Goal: Task Accomplishment & Management: Manage account settings

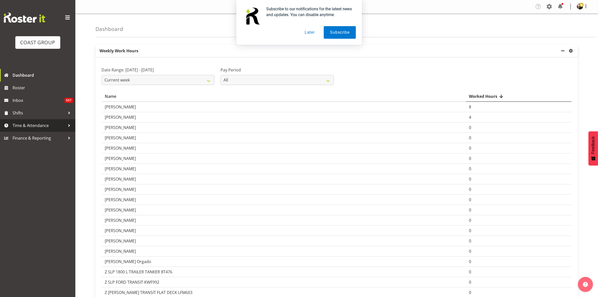
click at [50, 125] on span "Time & Attendance" at bounding box center [39, 126] width 53 height 8
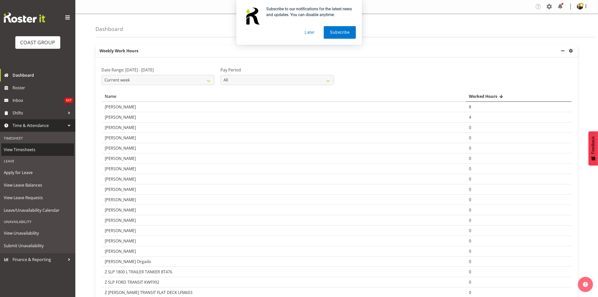
click at [49, 150] on span "View Timesheets" at bounding box center [38, 150] width 68 height 8
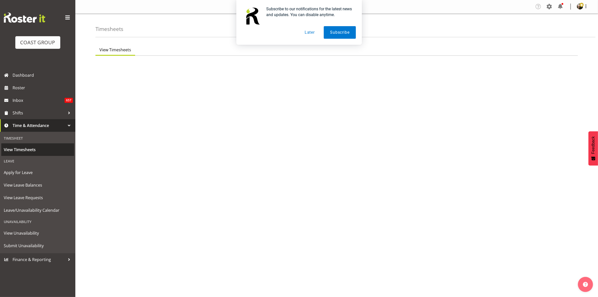
select select "8"
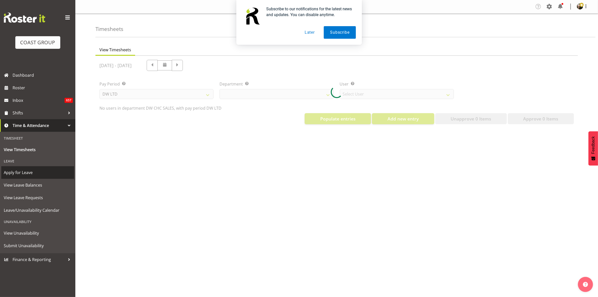
select select "30"
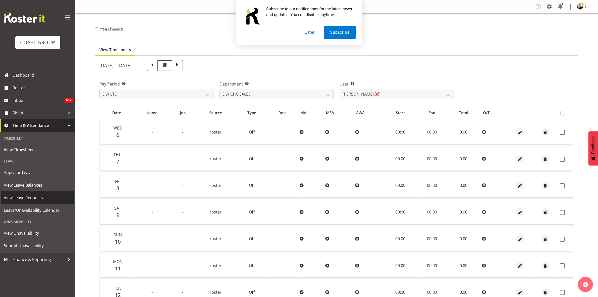
click at [45, 199] on span "View Leave Requests" at bounding box center [38, 198] width 68 height 8
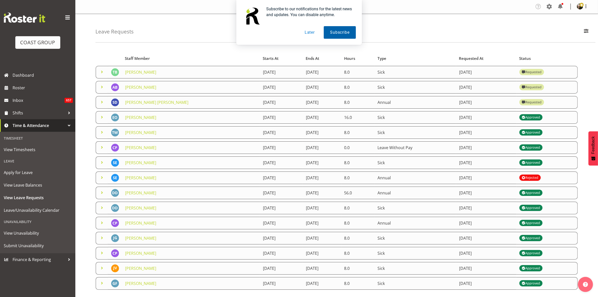
click at [330, 33] on button "Subscribe" at bounding box center [340, 32] width 32 height 13
click at [102, 103] on span at bounding box center [102, 102] width 6 height 6
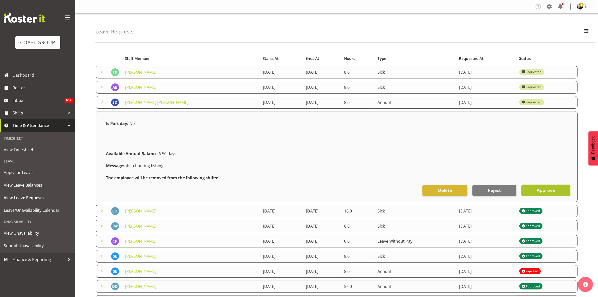
click at [547, 192] on span "Approve" at bounding box center [546, 190] width 18 height 7
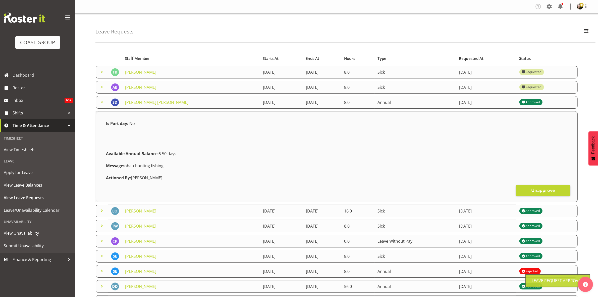
click at [101, 88] on span at bounding box center [102, 87] width 6 height 6
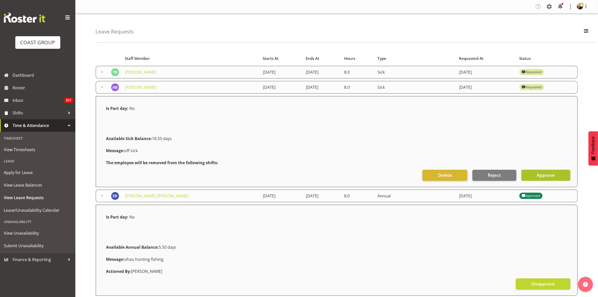
click at [540, 177] on span "Approve" at bounding box center [546, 175] width 18 height 7
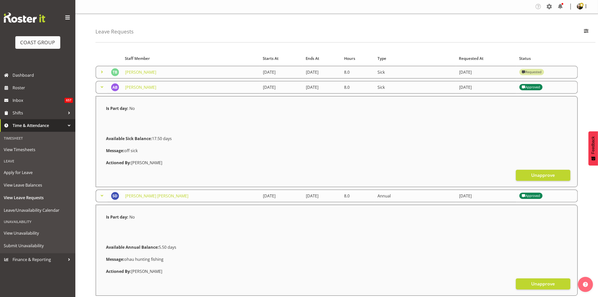
click at [101, 72] on span at bounding box center [102, 72] width 6 height 6
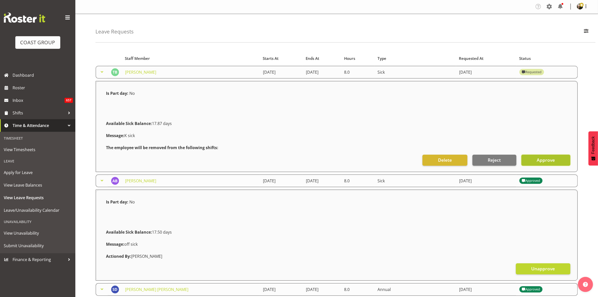
click at [543, 162] on span "Approve" at bounding box center [546, 160] width 18 height 7
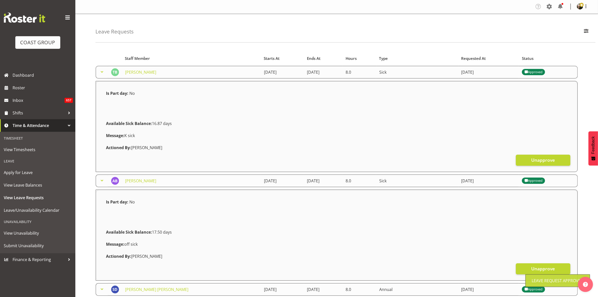
click at [101, 73] on span at bounding box center [102, 72] width 6 height 6
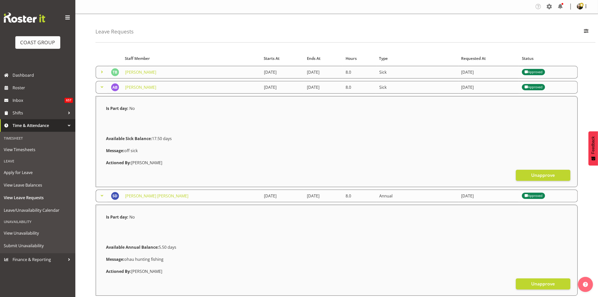
click at [101, 88] on span at bounding box center [102, 87] width 6 height 6
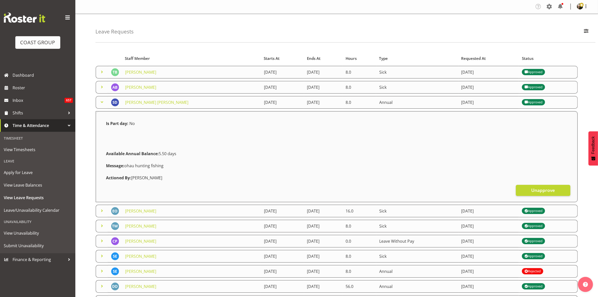
click at [104, 103] on span at bounding box center [102, 102] width 6 height 6
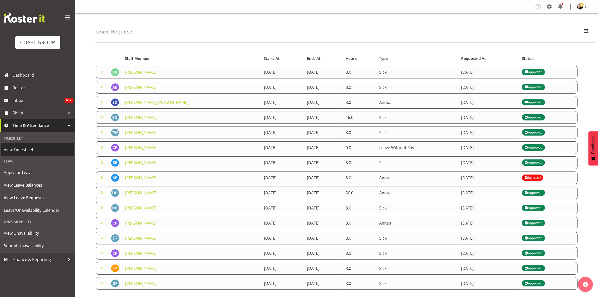
click at [19, 151] on span "View Timesheets" at bounding box center [38, 150] width 68 height 8
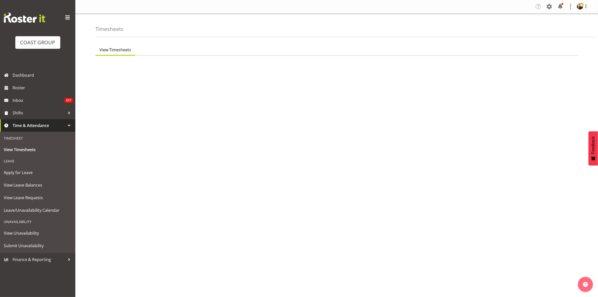
select select "8"
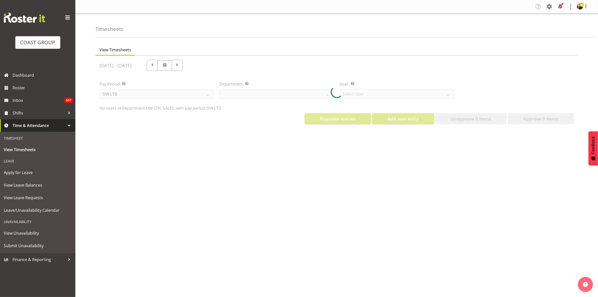
select select "30"
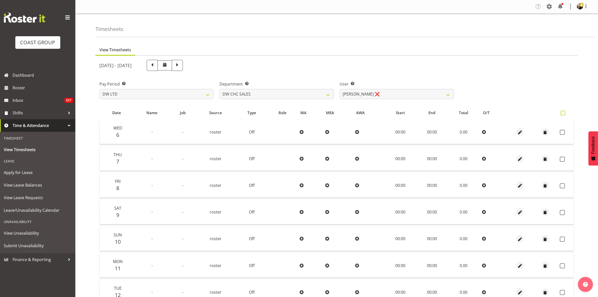
click at [562, 112] on span at bounding box center [563, 113] width 5 height 5
click at [562, 112] on input "checkbox" at bounding box center [562, 112] width 3 height 3
checkbox input "true"
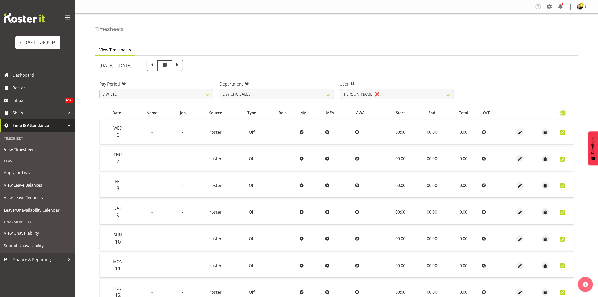
checkbox input "true"
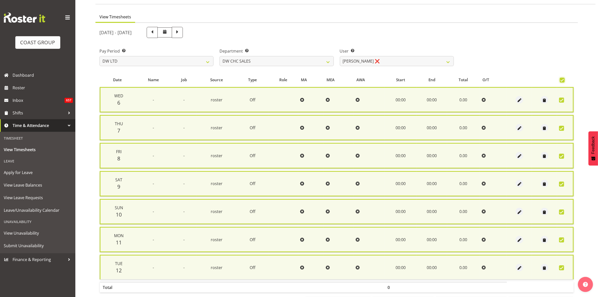
scroll to position [55, 0]
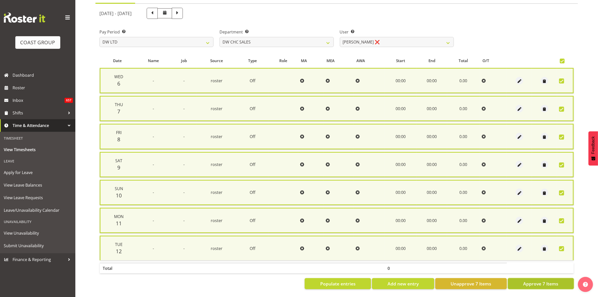
click at [550, 280] on span "Approve 7 Items" at bounding box center [541, 283] width 35 height 7
checkbox input "false"
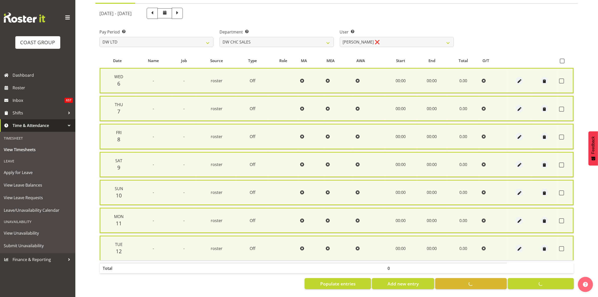
checkbox input "false"
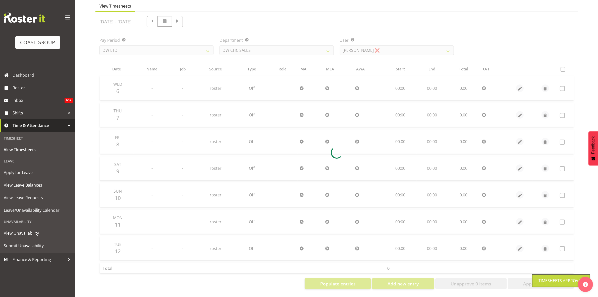
scroll to position [49, 0]
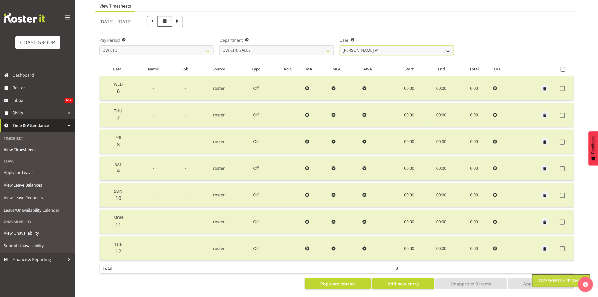
click at [449, 47] on select "[PERSON_NAME] ✔" at bounding box center [397, 50] width 114 height 10
click at [330, 45] on select "[PERSON_NAME] [PERSON_NAME] ACCOUNTS/OFFICE DW CHC DW CHC DESIGN DW CHC PRODUCT…" at bounding box center [277, 50] width 114 height 10
click at [220, 45] on select "[PERSON_NAME] [PERSON_NAME] ACCOUNTS/OFFICE DW CHC DW CHC DESIGN DW CHC PRODUCT…" at bounding box center [277, 50] width 114 height 10
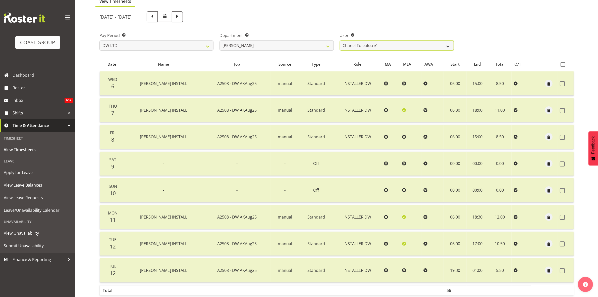
click at [449, 46] on select "Chanel Toleafoa ✔" at bounding box center [397, 45] width 114 height 10
click at [329, 47] on select "[PERSON_NAME] [PERSON_NAME] ACCOUNTS/OFFICE DW CHC DW CHC DESIGN DW CHC PRODUCT…" at bounding box center [277, 45] width 114 height 10
select select "145"
click at [220, 40] on select "[PERSON_NAME] [PERSON_NAME] ACCOUNTS/OFFICE DW CHC DW CHC DESIGN DW CHC PRODUCT…" at bounding box center [277, 45] width 114 height 10
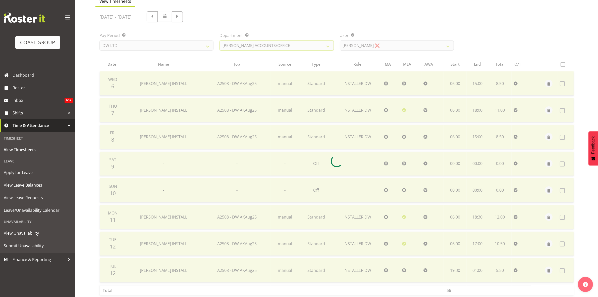
scroll to position [0, 0]
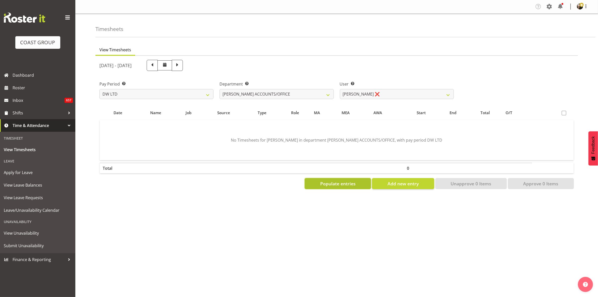
click at [339, 184] on span "Populate entries" at bounding box center [337, 183] width 35 height 7
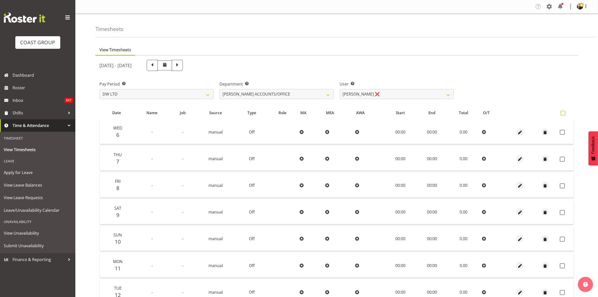
click at [563, 112] on span at bounding box center [563, 113] width 5 height 5
click at [563, 112] on input "checkbox" at bounding box center [562, 112] width 3 height 3
checkbox input "true"
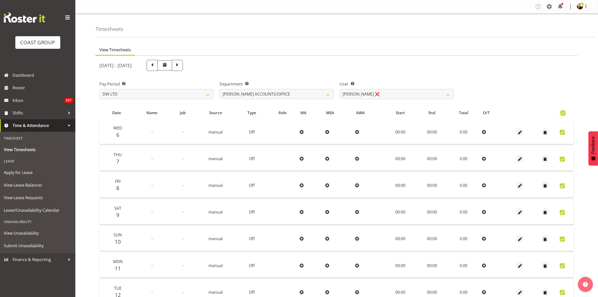
checkbox input "true"
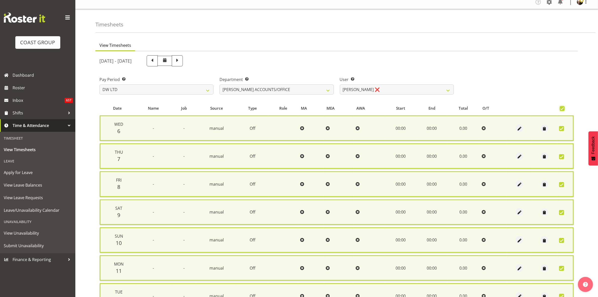
scroll to position [55, 0]
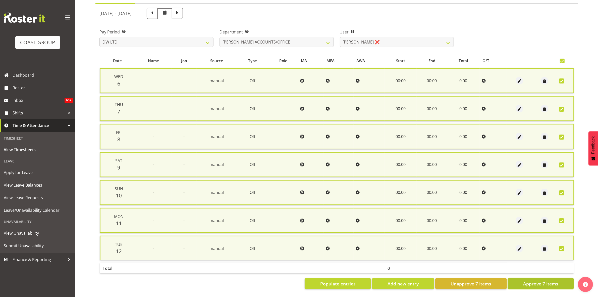
click at [549, 280] on span "Approve 7 Items" at bounding box center [541, 283] width 35 height 7
checkbox input "false"
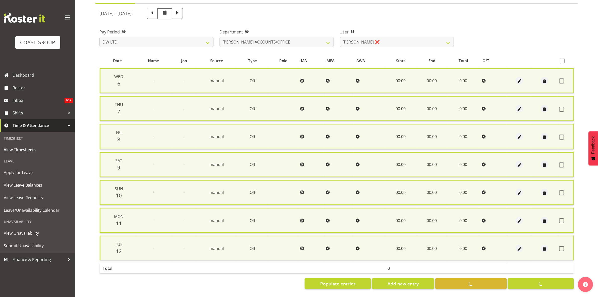
checkbox input "false"
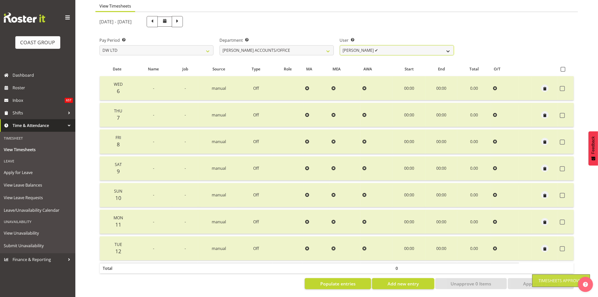
click at [449, 46] on select "[PERSON_NAME] ✔" at bounding box center [397, 50] width 114 height 10
click at [327, 46] on select "[PERSON_NAME] [PERSON_NAME] ACCOUNTS/OFFICE DW CHC DW CHC DESIGN DW CHC PRODUCT…" at bounding box center [277, 50] width 114 height 10
select select "28"
click at [220, 45] on select "[PERSON_NAME] [PERSON_NAME] ACCOUNTS/OFFICE DW CHC DW CHC DESIGN DW CHC PRODUCT…" at bounding box center [277, 50] width 114 height 10
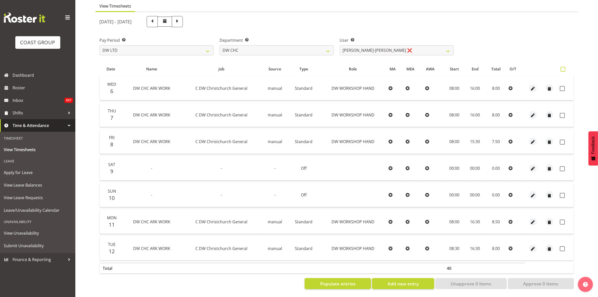
click at [565, 67] on span at bounding box center [563, 69] width 5 height 5
click at [564, 68] on input "checkbox" at bounding box center [562, 69] width 3 height 3
checkbox input "true"
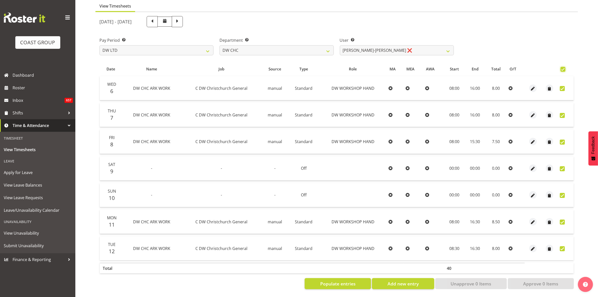
checkbox input "true"
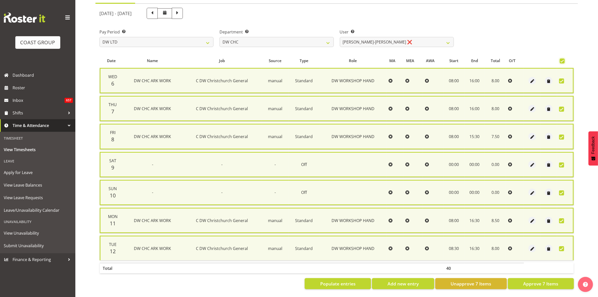
scroll to position [55, 0]
click at [555, 280] on span "Approve 7 Items" at bounding box center [541, 283] width 35 height 7
checkbox input "false"
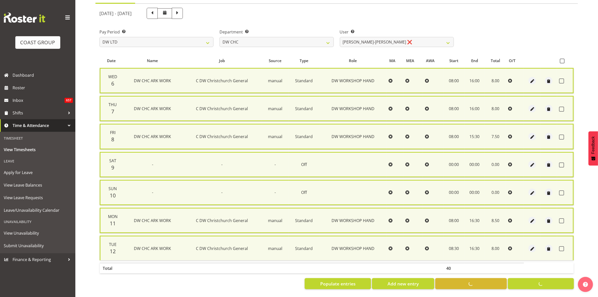
checkbox input "false"
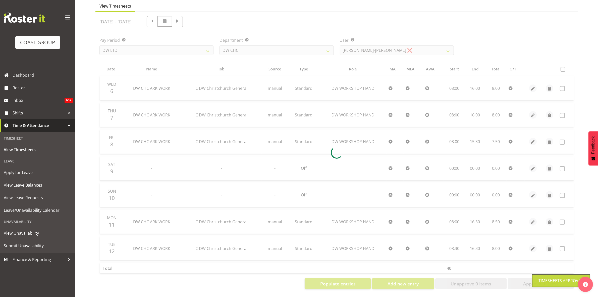
scroll to position [49, 0]
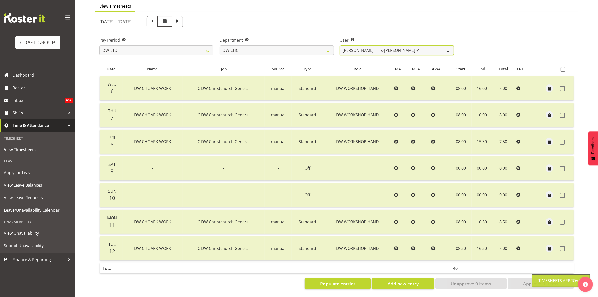
click at [449, 46] on select "[PERSON_NAME] Hills-[PERSON_NAME] ✔ [PERSON_NAME] ❌ [PERSON_NAME] ❌ [PERSON_NAM…" at bounding box center [397, 50] width 114 height 10
select select "4936"
click at [340, 45] on select "[PERSON_NAME] Hills-[PERSON_NAME] ✔ [PERSON_NAME] ❌ [PERSON_NAME] ❌ [PERSON_NAM…" at bounding box center [397, 50] width 114 height 10
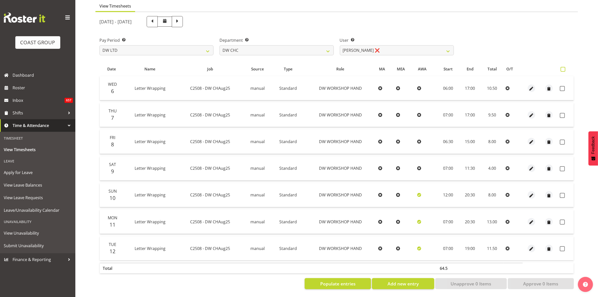
click at [565, 67] on span at bounding box center [563, 69] width 5 height 5
click at [564, 68] on input "checkbox" at bounding box center [562, 69] width 3 height 3
checkbox input "true"
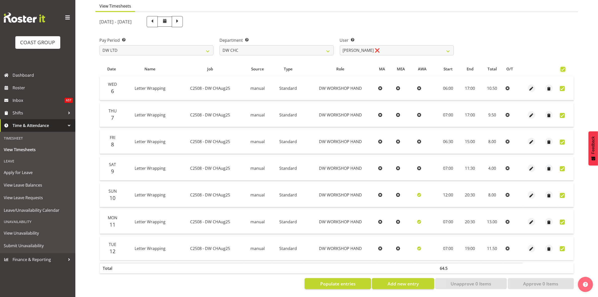
checkbox input "true"
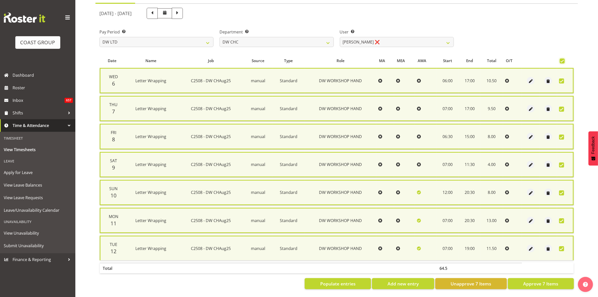
scroll to position [55, 0]
click at [548, 280] on span "Approve 7 Items" at bounding box center [541, 283] width 35 height 7
checkbox input "false"
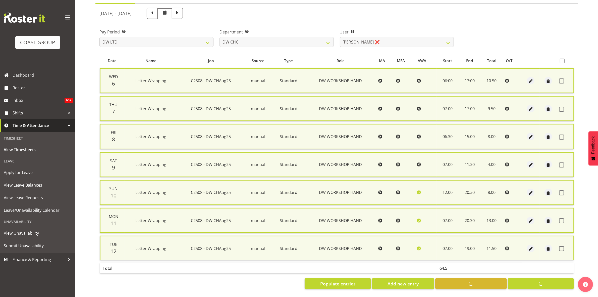
checkbox input "false"
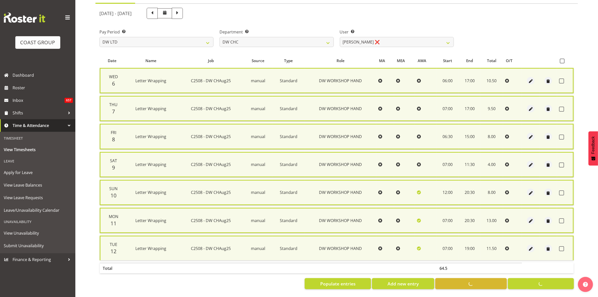
scroll to position [49, 0]
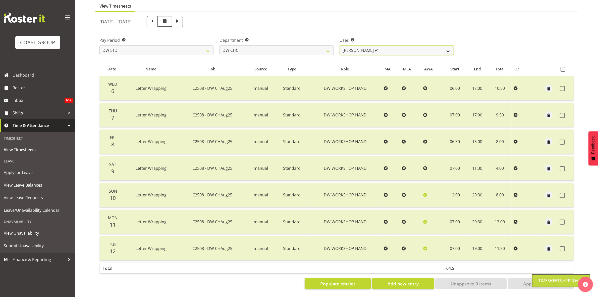
click at [449, 47] on select "[PERSON_NAME] Hills-[PERSON_NAME] ✔ [PERSON_NAME] ✔ [PERSON_NAME] ❌ [PERSON_NAM…" at bounding box center [397, 50] width 114 height 10
select select "1167"
click at [340, 45] on select "[PERSON_NAME] Hills-[PERSON_NAME] ✔ [PERSON_NAME] ✔ [PERSON_NAME] ❌ [PERSON_NAM…" at bounding box center [397, 50] width 114 height 10
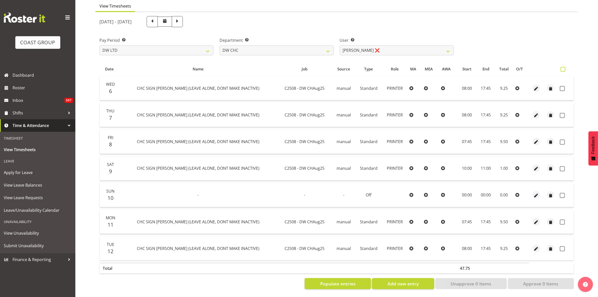
click at [563, 67] on span at bounding box center [563, 69] width 5 height 5
click at [563, 68] on input "checkbox" at bounding box center [562, 69] width 3 height 3
checkbox input "true"
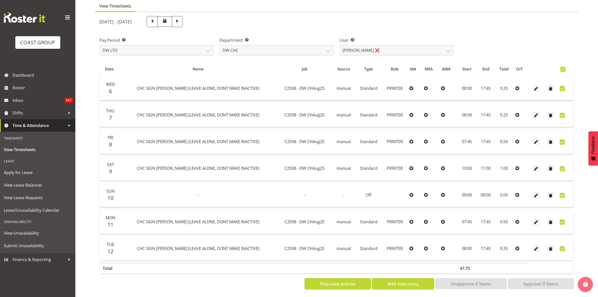
checkbox input "true"
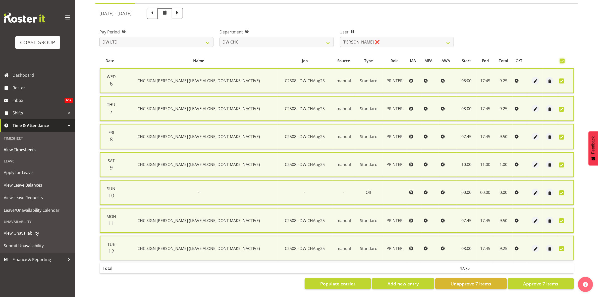
scroll to position [55, 0]
click at [548, 280] on span "Approve 7 Items" at bounding box center [541, 283] width 35 height 7
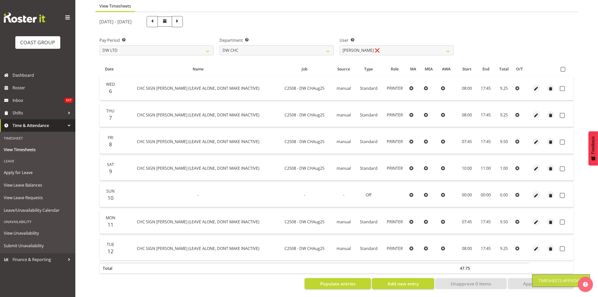
checkbox input "false"
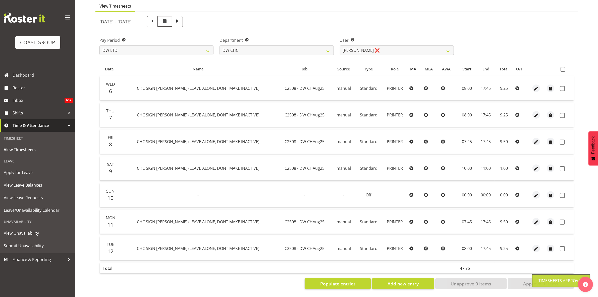
checkbox input "false"
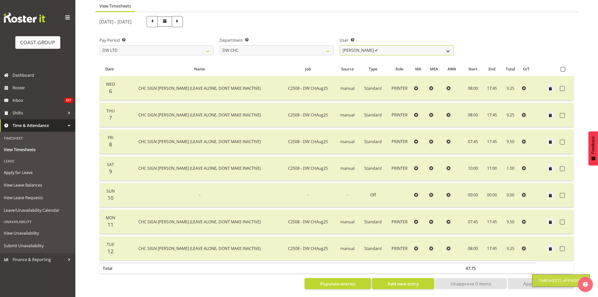
click at [450, 45] on select "[PERSON_NAME] Hills-[PERSON_NAME] ✔ [PERSON_NAME] ✔ [PERSON_NAME] ✔ [PERSON_NAM…" at bounding box center [397, 50] width 114 height 10
select select "11178"
click at [340, 45] on select "[PERSON_NAME] Hills-[PERSON_NAME] ✔ [PERSON_NAME] ✔ [PERSON_NAME] ✔ [PERSON_NAM…" at bounding box center [397, 50] width 114 height 10
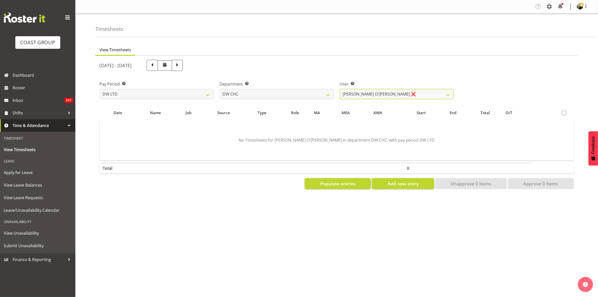
scroll to position [0, 0]
click at [349, 183] on span "Populate entries" at bounding box center [337, 183] width 35 height 7
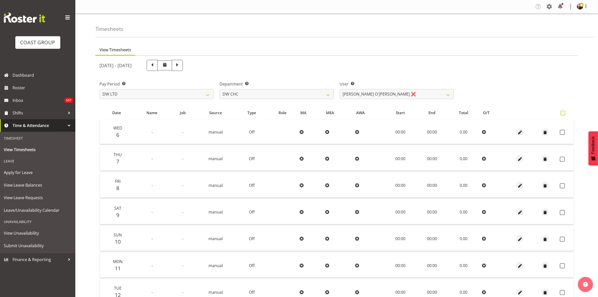
click at [564, 114] on span at bounding box center [563, 113] width 5 height 5
click at [564, 114] on input "checkbox" at bounding box center [562, 112] width 3 height 3
checkbox input "true"
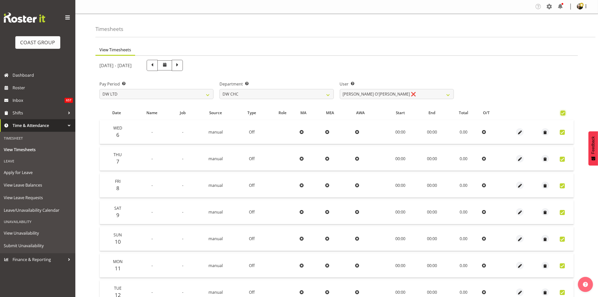
checkbox input "true"
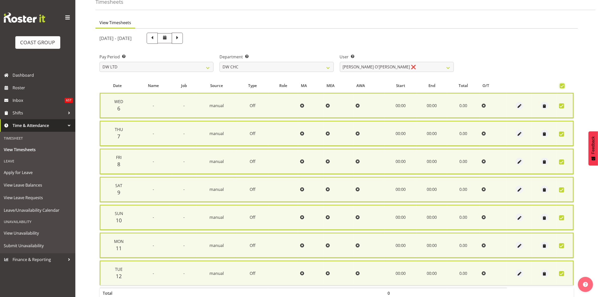
scroll to position [55, 0]
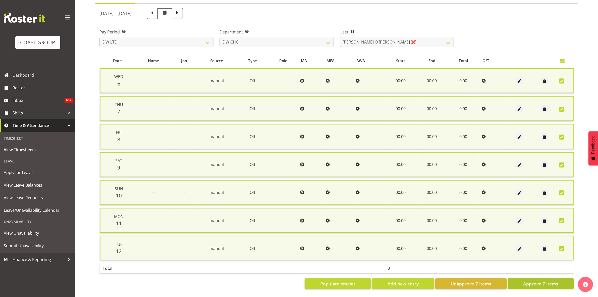
click at [541, 280] on span "Approve 7 Items" at bounding box center [541, 283] width 35 height 7
checkbox input "false"
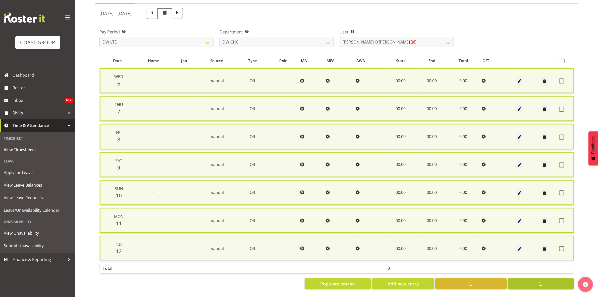
checkbox input "false"
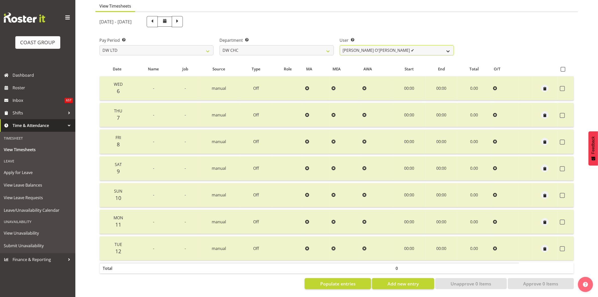
click at [451, 46] on select "[PERSON_NAME] Hills-[PERSON_NAME] ✔ [PERSON_NAME] ✔ [PERSON_NAME] ✔ [PERSON_NAM…" at bounding box center [397, 50] width 114 height 10
select select "10862"
click at [340, 45] on select "[PERSON_NAME] Hills-[PERSON_NAME] ✔ [PERSON_NAME] ✔ [PERSON_NAME] ✔ [PERSON_NAM…" at bounding box center [397, 50] width 114 height 10
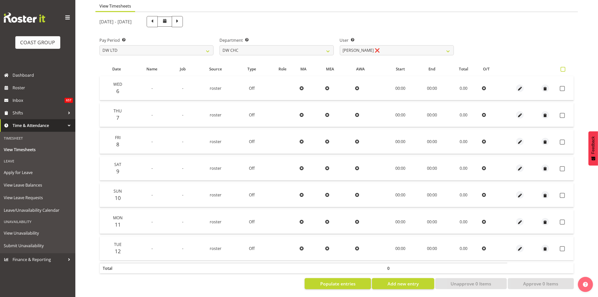
click at [563, 67] on span at bounding box center [563, 69] width 5 height 5
click at [563, 68] on input "checkbox" at bounding box center [562, 69] width 3 height 3
checkbox input "true"
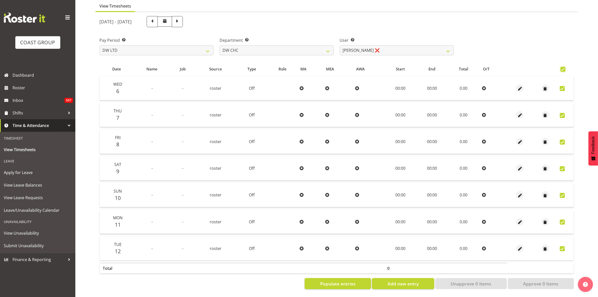
checkbox input "true"
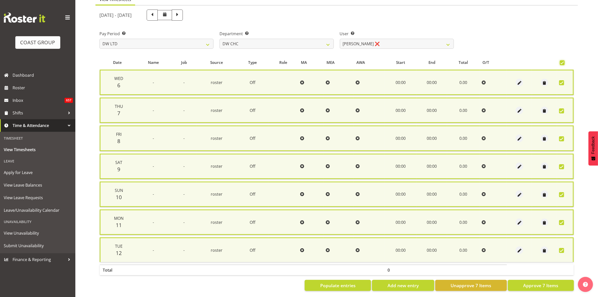
scroll to position [55, 0]
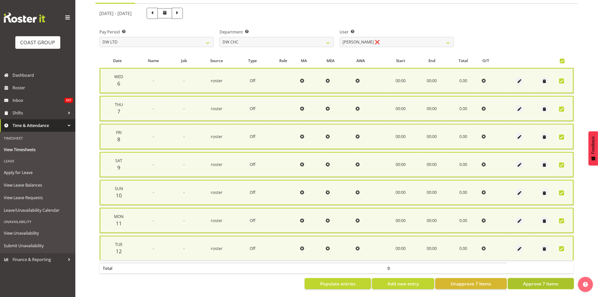
click at [548, 280] on span "Approve 7 Items" at bounding box center [541, 283] width 35 height 7
checkbox input "false"
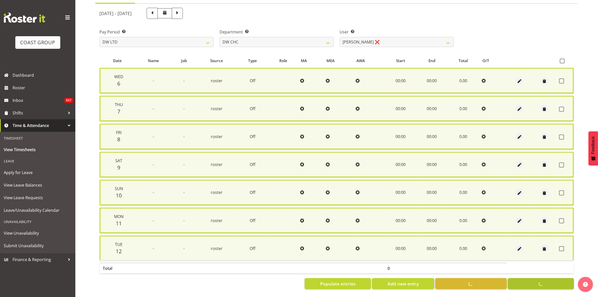
checkbox input "false"
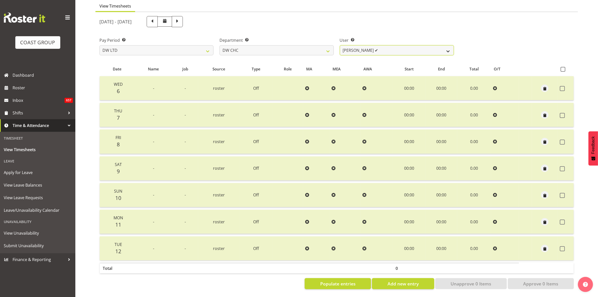
click at [449, 47] on select "[PERSON_NAME] Hills-[PERSON_NAME] ✔ [PERSON_NAME] ✔ [PERSON_NAME] ✔ [PERSON_NAM…" at bounding box center [397, 50] width 114 height 10
select select "1178"
click at [340, 45] on select "[PERSON_NAME] Hills-[PERSON_NAME] ✔ [PERSON_NAME] ✔ [PERSON_NAME] ✔ [PERSON_NAM…" at bounding box center [397, 50] width 114 height 10
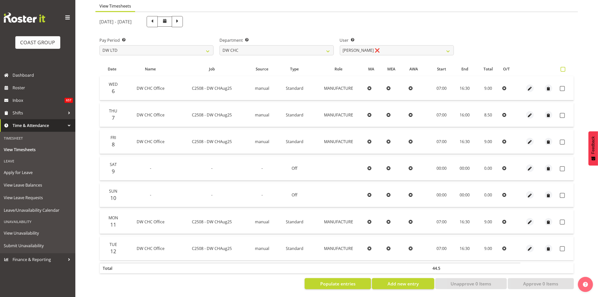
click at [563, 67] on span at bounding box center [563, 69] width 5 height 5
click at [563, 68] on input "checkbox" at bounding box center [562, 69] width 3 height 3
checkbox input "true"
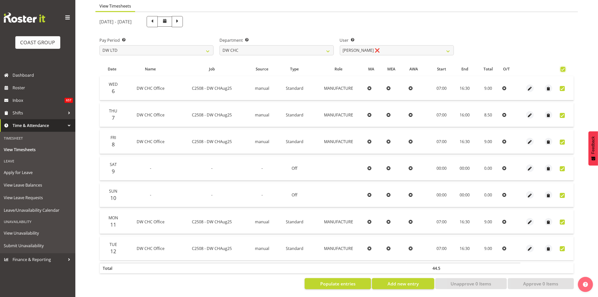
checkbox input "true"
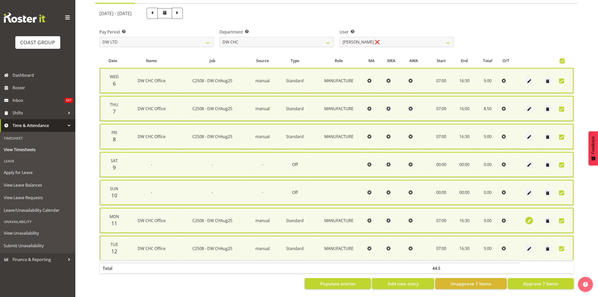
scroll to position [55, 0]
click at [544, 280] on span "Approve 7 Items" at bounding box center [541, 283] width 35 height 7
checkbox input "false"
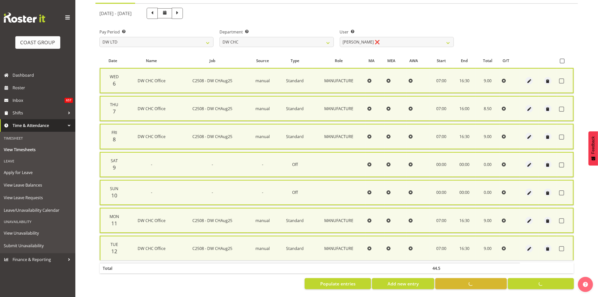
checkbox input "false"
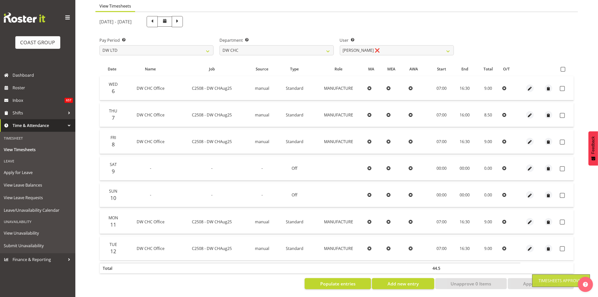
scroll to position [49, 0]
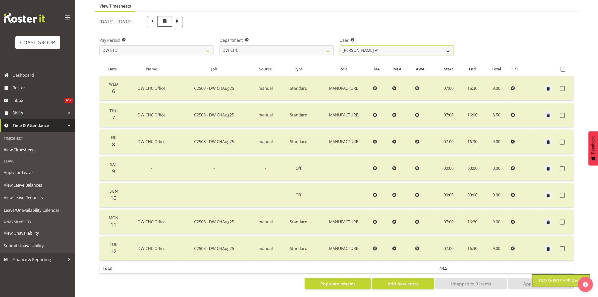
click at [449, 47] on select "[PERSON_NAME] Hills-[PERSON_NAME] ✔ [PERSON_NAME] ✔ [PERSON_NAME] ✔ [PERSON_NAM…" at bounding box center [397, 50] width 114 height 10
select select "3937"
click at [340, 45] on select "[PERSON_NAME] Hills-[PERSON_NAME] ✔ [PERSON_NAME] ✔ [PERSON_NAME] ✔ [PERSON_NAM…" at bounding box center [397, 50] width 114 height 10
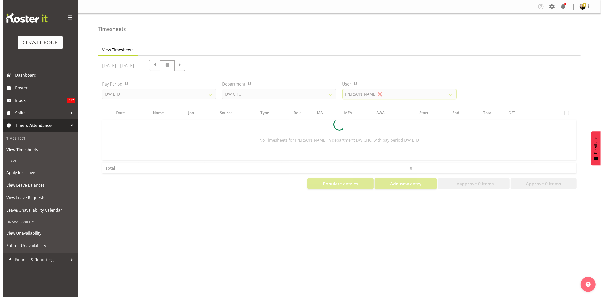
scroll to position [0, 0]
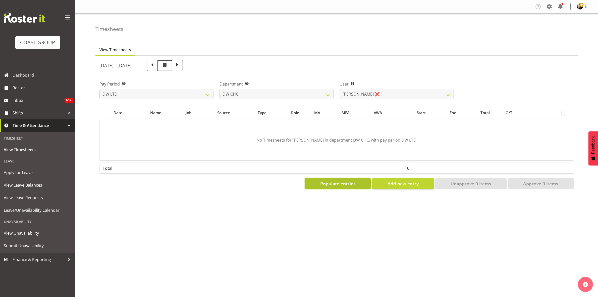
click at [342, 184] on span "Populate entries" at bounding box center [337, 183] width 35 height 7
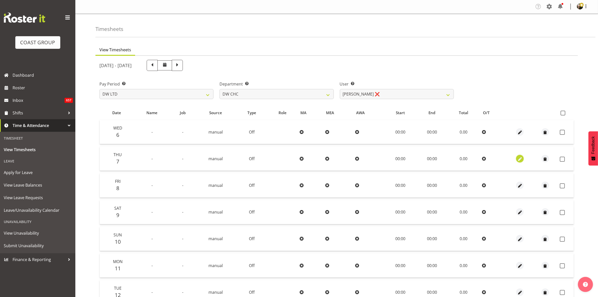
click at [521, 159] on span "button" at bounding box center [521, 159] width 6 height 6
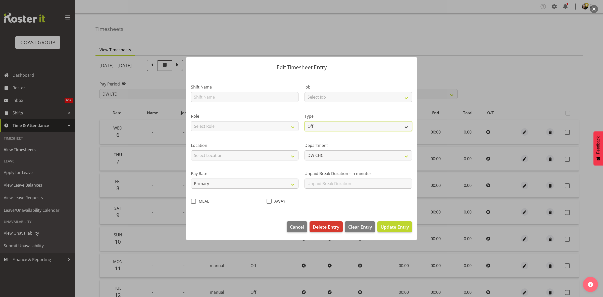
click at [406, 124] on select "Off Standard Public Holiday Public Holiday (Worked) Day In Lieu Annual Leave Si…" at bounding box center [359, 126] width 108 height 10
select select "Standard"
click at [305, 121] on select "Off Standard Public Holiday Public Holiday (Worked) Day In Lieu Annual Leave Si…" at bounding box center [359, 126] width 108 height 10
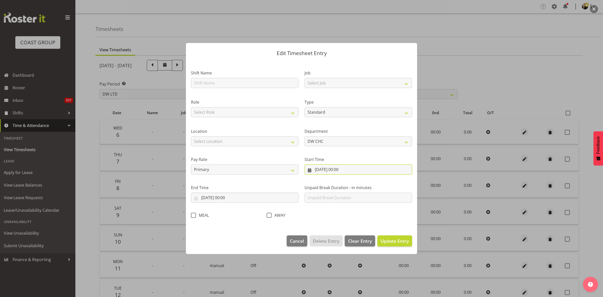
click at [356, 169] on input "[DATE] 00:00" at bounding box center [359, 169] width 108 height 10
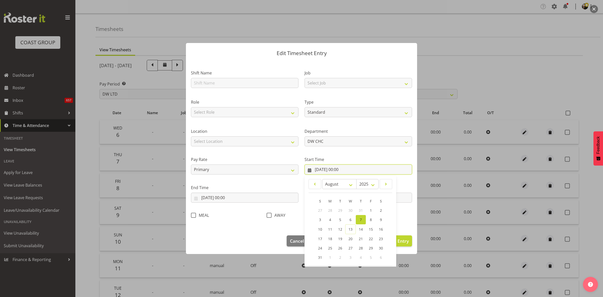
click at [355, 168] on input "[DATE] 00:00" at bounding box center [359, 169] width 108 height 10
click at [354, 171] on input "[DATE] 00:00" at bounding box center [359, 169] width 108 height 10
click at [340, 170] on input "[DATE] 00:00" at bounding box center [359, 169] width 108 height 10
click at [290, 230] on footer "Cancel Delete Entry Clear Entry Update Entry" at bounding box center [301, 242] width 231 height 24
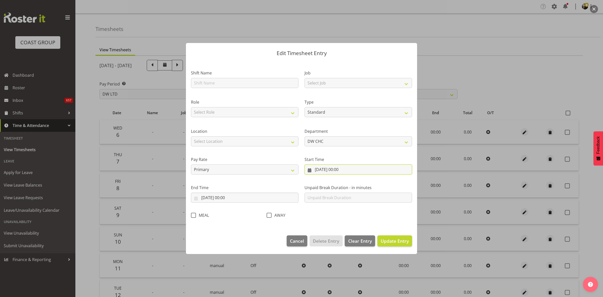
click at [340, 171] on input "[DATE] 00:00" at bounding box center [359, 169] width 108 height 10
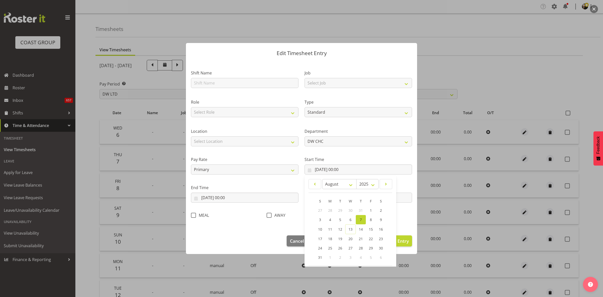
click at [360, 219] on span "7" at bounding box center [361, 219] width 2 height 5
click at [351, 171] on input "[DATE] 00:00" at bounding box center [359, 169] width 108 height 10
click at [306, 170] on input "[DATE] 00:00" at bounding box center [359, 169] width 108 height 10
click at [463, 73] on div at bounding box center [301, 148] width 603 height 297
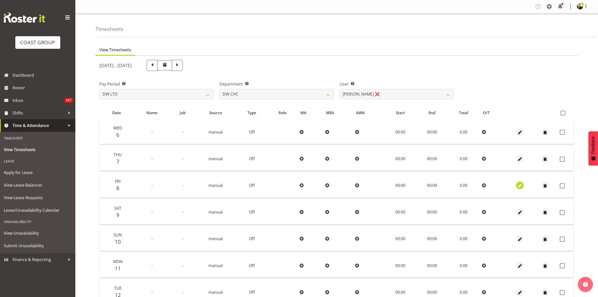
click at [520, 185] on span "button" at bounding box center [521, 186] width 6 height 6
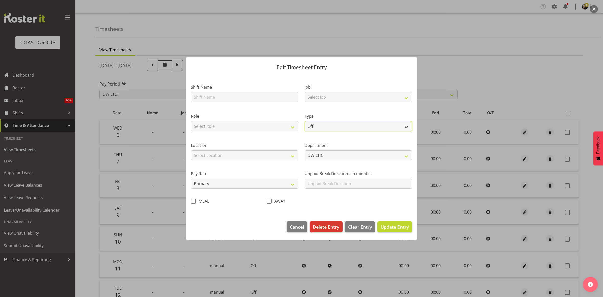
click at [404, 125] on select "Off Standard Public Holiday Public Holiday (Worked) Day In Lieu Annual Leave Si…" at bounding box center [359, 126] width 108 height 10
select select "Standard"
click at [305, 121] on select "Off Standard Public Holiday Public Holiday (Worked) Day In Lieu Annual Leave Si…" at bounding box center [359, 126] width 108 height 10
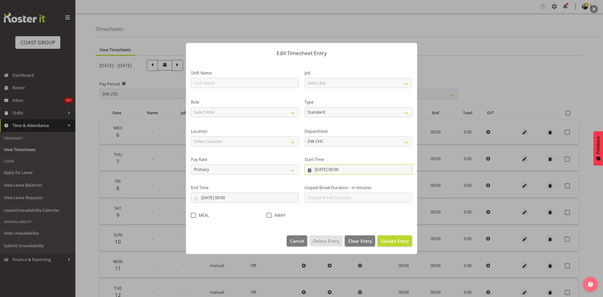
click at [346, 170] on input "[DATE] 00:00" at bounding box center [359, 169] width 108 height 10
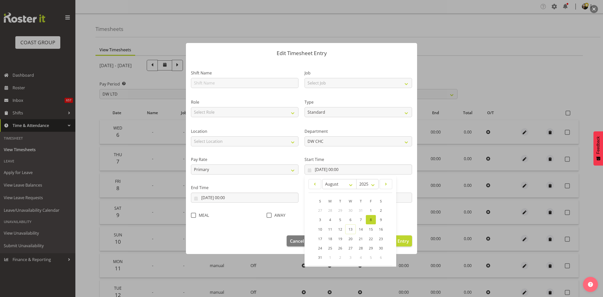
click at [460, 65] on div at bounding box center [301, 148] width 603 height 297
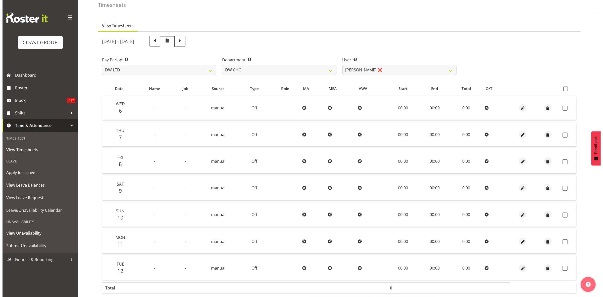
scroll to position [49, 0]
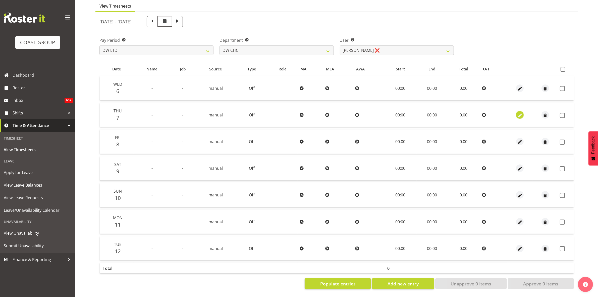
click at [519, 112] on span "button" at bounding box center [521, 115] width 6 height 6
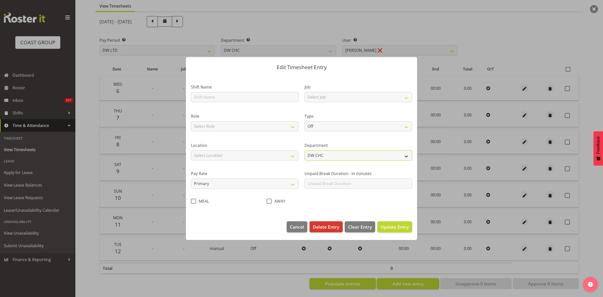
click at [339, 154] on select "DW CHC" at bounding box center [359, 155] width 108 height 10
click at [363, 128] on select "Off Standard Public Holiday Public Holiday (Worked) Day In Lieu Annual Leave Si…" at bounding box center [359, 126] width 108 height 10
select select "Standard"
click at [305, 121] on select "Off Standard Public Holiday Public Holiday (Worked) Day In Lieu Annual Leave Si…" at bounding box center [359, 126] width 108 height 10
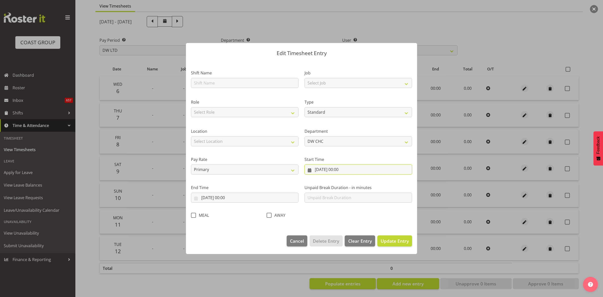
click at [346, 170] on input "[DATE] 00:00" at bounding box center [359, 169] width 108 height 10
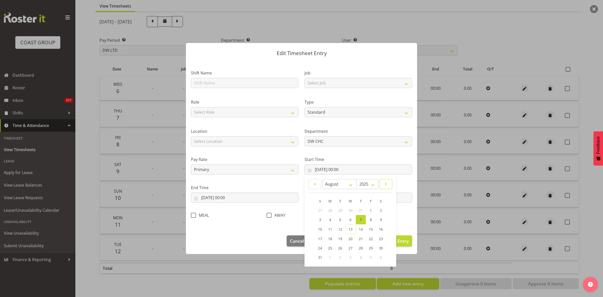
click at [388, 180] on link at bounding box center [386, 184] width 13 height 10
click at [314, 184] on span at bounding box center [315, 184] width 6 height 6
select select "7"
click at [360, 218] on link "7" at bounding box center [361, 219] width 10 height 9
click at [363, 167] on input "[DATE] 00:00" at bounding box center [359, 169] width 108 height 10
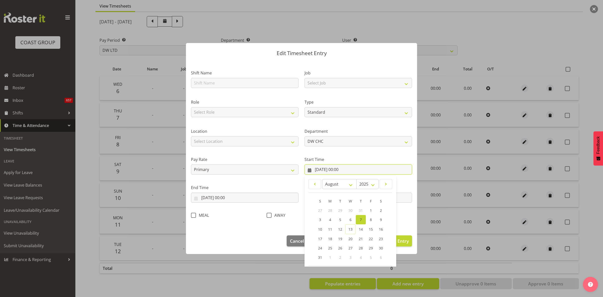
click at [339, 170] on input "[DATE] 00:00" at bounding box center [359, 169] width 108 height 10
click at [380, 164] on input "[DATE] 00:00" at bounding box center [359, 169] width 108 height 10
click at [384, 157] on label "Start Time" at bounding box center [359, 159] width 108 height 6
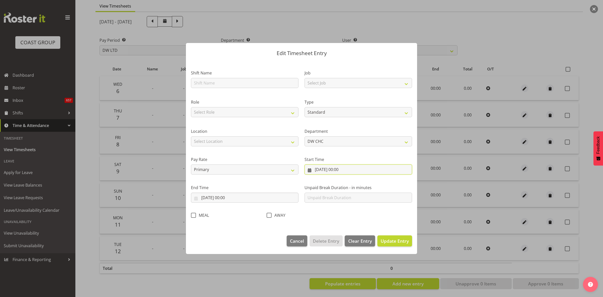
click at [341, 170] on input "[DATE] 00:00" at bounding box center [359, 169] width 108 height 10
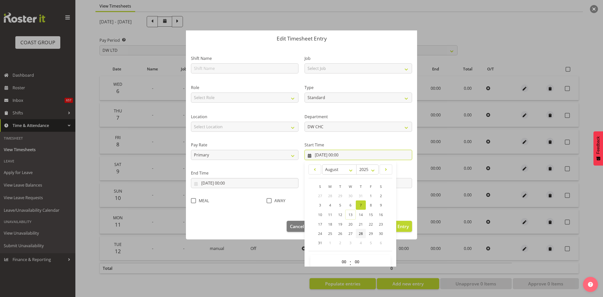
scroll to position [23, 0]
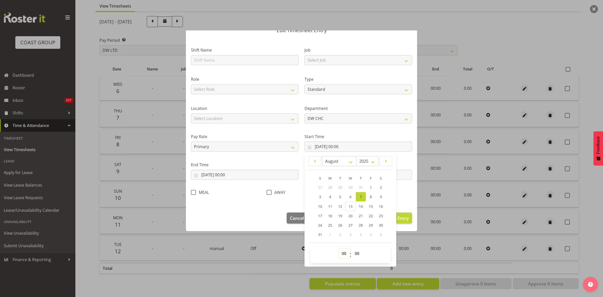
click at [341, 255] on select "00 01 02 03 04 05 06 07 08 09 10 11 12 13 14 15 16 17 18 19 20 21 22 23" at bounding box center [344, 253] width 11 height 10
select select "9"
click at [339, 248] on select "00 01 02 03 04 05 06 07 08 09 10 11 12 13 14 15 16 17 18 19 20 21 22 23" at bounding box center [344, 253] width 11 height 10
type input "[DATE] 09:00"
click at [227, 175] on input "[DATE] 00:00" at bounding box center [245, 175] width 108 height 10
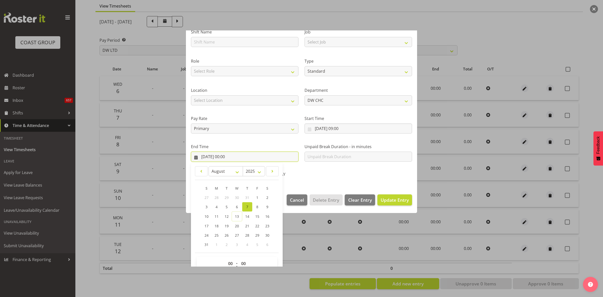
scroll to position [51, 0]
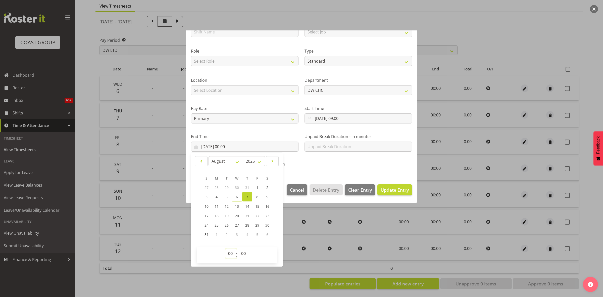
click at [229, 254] on select "00 01 02 03 04 05 06 07 08 09 10 11 12 13 14 15 16 17 18 19 20 21 22 23" at bounding box center [230, 253] width 11 height 10
select select "14"
click at [225, 248] on select "00 01 02 03 04 05 06 07 08 09 10 11 12 13 14 15 16 17 18 19 20 21 22 23" at bounding box center [230, 253] width 11 height 10
type input "[DATE] 14:00"
click at [382, 190] on span "Update Entry" at bounding box center [395, 190] width 28 height 6
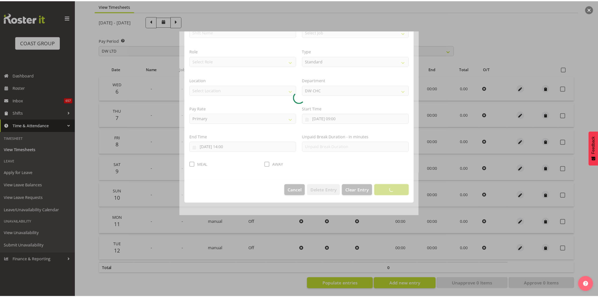
scroll to position [0, 0]
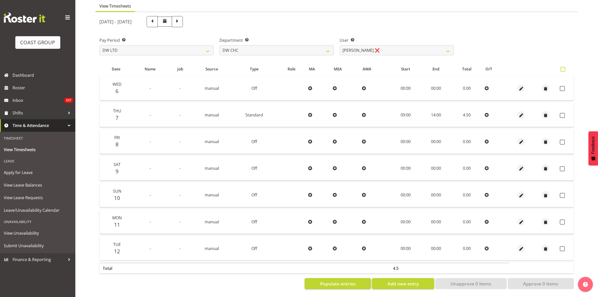
click at [561, 67] on span at bounding box center [563, 69] width 5 height 5
click at [561, 68] on input "checkbox" at bounding box center [562, 69] width 3 height 3
checkbox input "true"
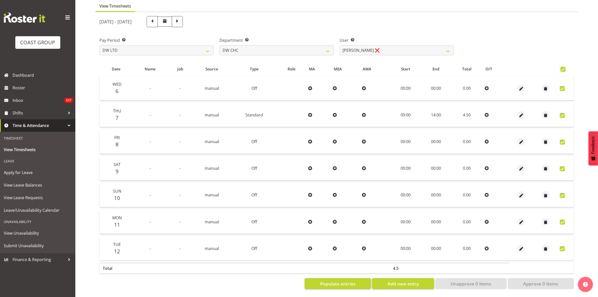
checkbox input "true"
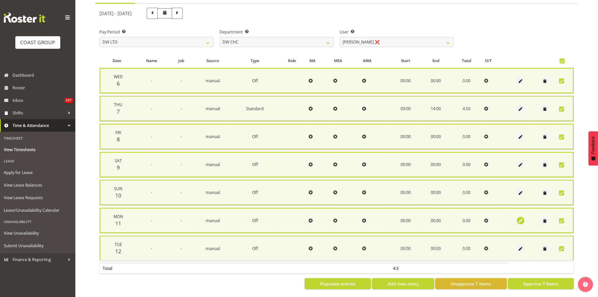
scroll to position [55, 0]
click at [545, 280] on span "Approve 7 Items" at bounding box center [541, 283] width 35 height 7
checkbox input "false"
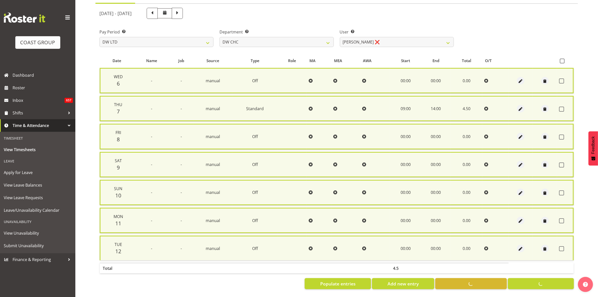
checkbox input "false"
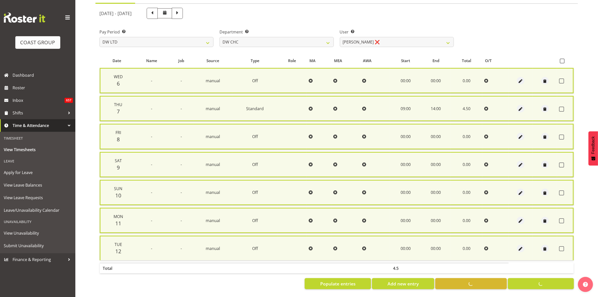
scroll to position [49, 0]
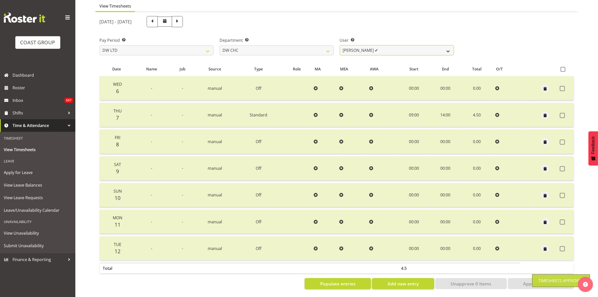
click at [449, 47] on select "[PERSON_NAME] Hills-[PERSON_NAME] ✔ [PERSON_NAME] ✔ [PERSON_NAME] ✔ [PERSON_NAM…" at bounding box center [397, 50] width 114 height 10
select select "3865"
click at [340, 45] on select "[PERSON_NAME] Hills-[PERSON_NAME] ✔ [PERSON_NAME] ✔ [PERSON_NAME] ✔ [PERSON_NAM…" at bounding box center [397, 50] width 114 height 10
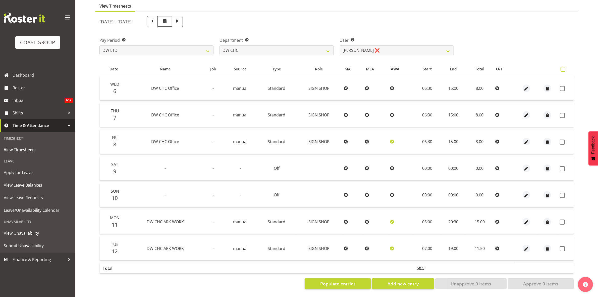
click at [562, 67] on span at bounding box center [563, 69] width 5 height 5
click at [562, 68] on input "checkbox" at bounding box center [562, 69] width 3 height 3
checkbox input "true"
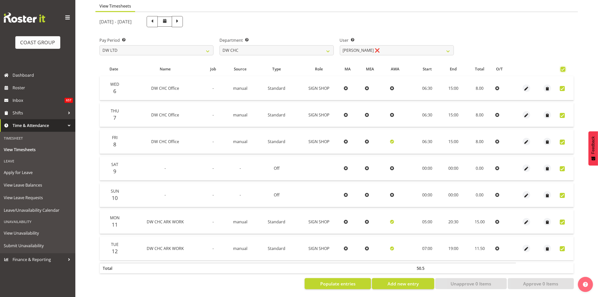
checkbox input "true"
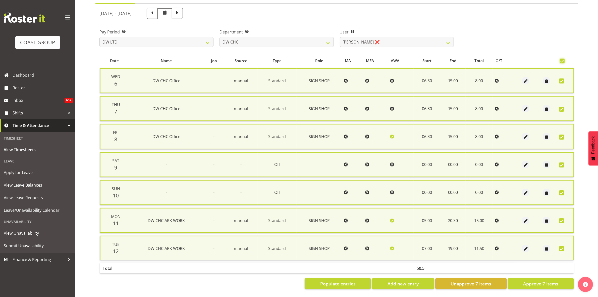
scroll to position [55, 0]
click at [540, 281] on span "Approve 7 Items" at bounding box center [541, 283] width 35 height 7
checkbox input "false"
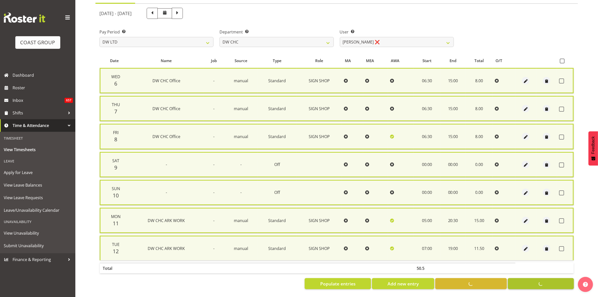
checkbox input "false"
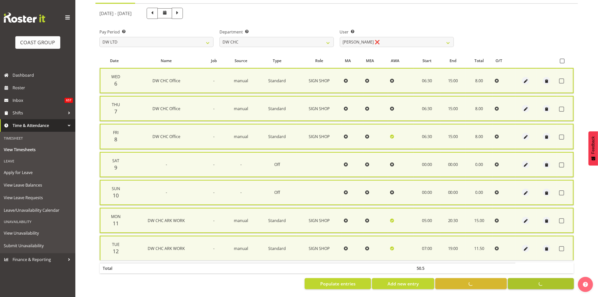
scroll to position [49, 0]
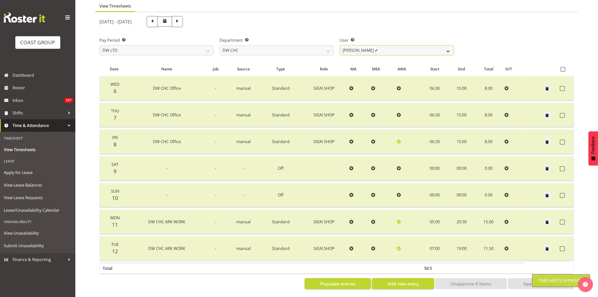
click at [446, 49] on select "[PERSON_NAME] Hills-[PERSON_NAME] ✔ [PERSON_NAME] ✔ [PERSON_NAME] ✔ [PERSON_NAM…" at bounding box center [397, 50] width 114 height 10
select select "1173"
click at [340, 45] on select "[PERSON_NAME] Hills-[PERSON_NAME] ✔ [PERSON_NAME] ✔ [PERSON_NAME] ✔ [PERSON_NAM…" at bounding box center [397, 50] width 114 height 10
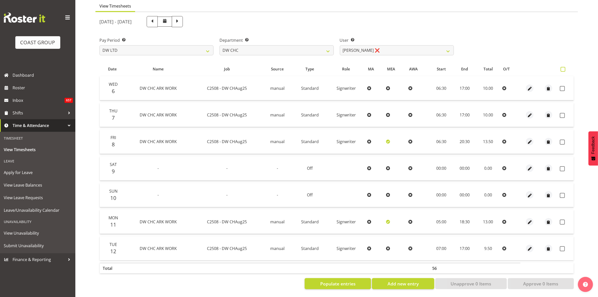
click at [566, 67] on span at bounding box center [563, 69] width 5 height 5
click at [564, 68] on input "checkbox" at bounding box center [562, 69] width 3 height 3
checkbox input "true"
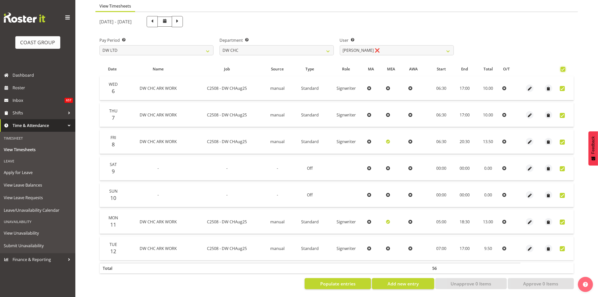
checkbox input "true"
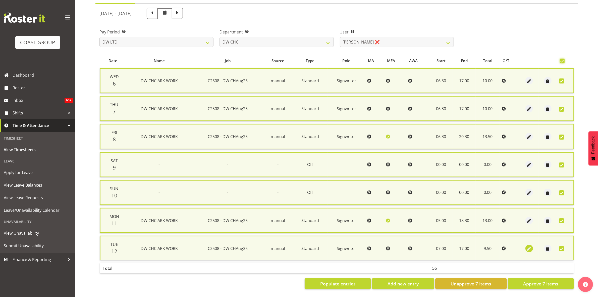
scroll to position [55, 0]
click at [540, 280] on span "Approve 7 Items" at bounding box center [541, 283] width 35 height 7
checkbox input "false"
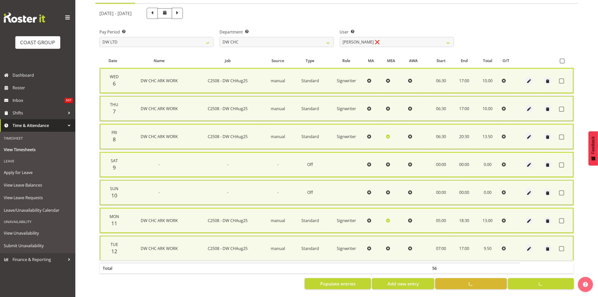
checkbox input "false"
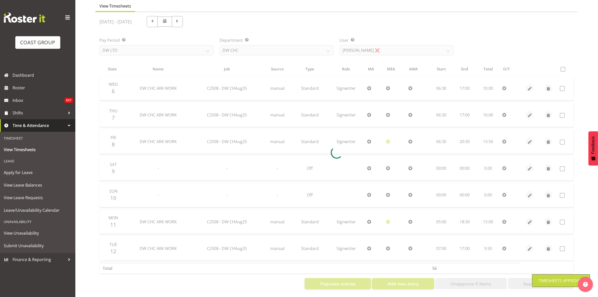
scroll to position [49, 0]
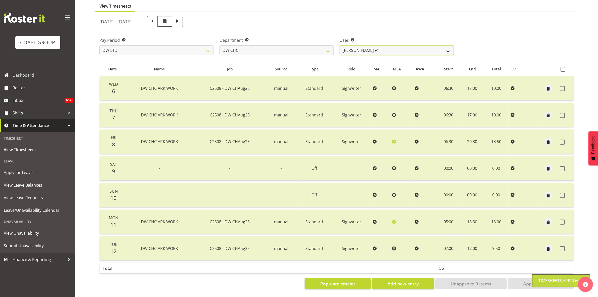
click at [449, 46] on select "[PERSON_NAME] Hills-[PERSON_NAME] ✔ [PERSON_NAME] ✔ [PERSON_NAME] ✔ [PERSON_NAM…" at bounding box center [397, 50] width 114 height 10
select select "9900"
click at [340, 45] on select "[PERSON_NAME] Hills-[PERSON_NAME] ✔ [PERSON_NAME] ✔ [PERSON_NAME] ✔ [PERSON_NAM…" at bounding box center [397, 50] width 114 height 10
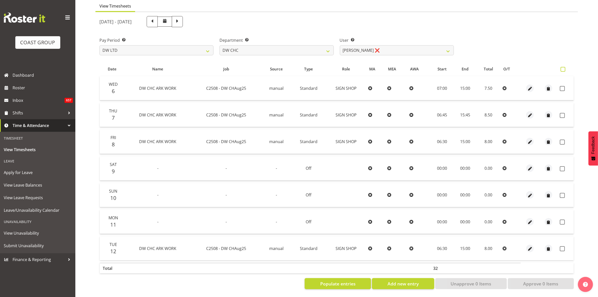
click at [562, 67] on span at bounding box center [563, 69] width 5 height 5
click at [562, 68] on input "checkbox" at bounding box center [562, 69] width 3 height 3
checkbox input "true"
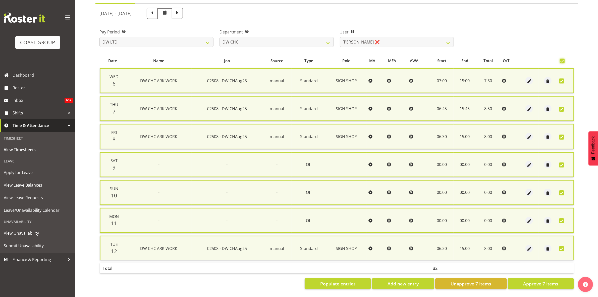
scroll to position [55, 0]
click at [542, 280] on span "Approve 7 Items" at bounding box center [541, 283] width 35 height 7
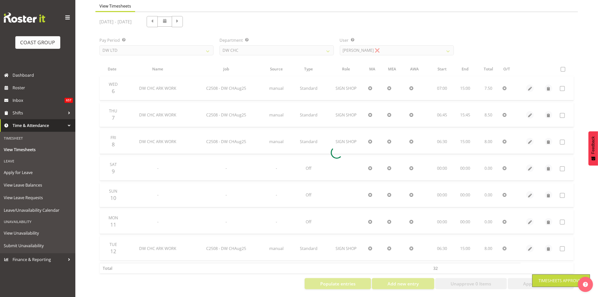
scroll to position [49, 0]
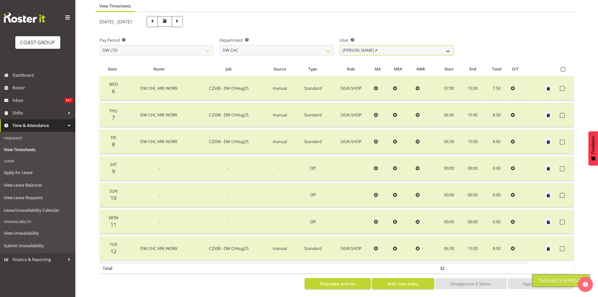
click at [450, 45] on select "[PERSON_NAME] Hills-[PERSON_NAME] ✔ [PERSON_NAME] ✔ [PERSON_NAME] ✔ [PERSON_NAM…" at bounding box center [397, 50] width 114 height 10
click at [340, 45] on select "[PERSON_NAME] Hills-[PERSON_NAME] ✔ [PERSON_NAME] ✔ [PERSON_NAME] ✔ [PERSON_NAM…" at bounding box center [397, 50] width 114 height 10
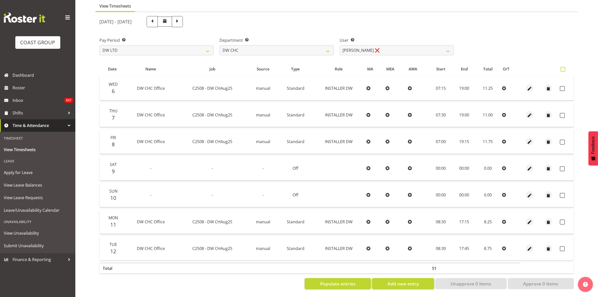
click at [563, 67] on span at bounding box center [563, 69] width 5 height 5
click at [563, 68] on input "checkbox" at bounding box center [562, 69] width 3 height 3
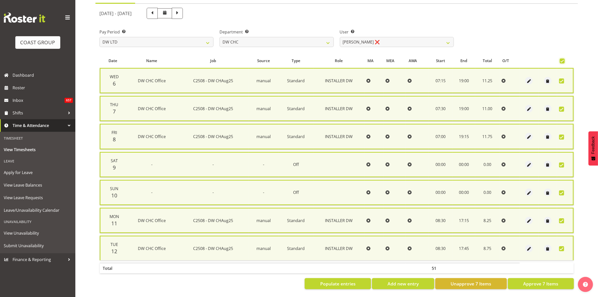
scroll to position [55, 0]
click at [541, 280] on span "Approve 7 Items" at bounding box center [541, 283] width 35 height 7
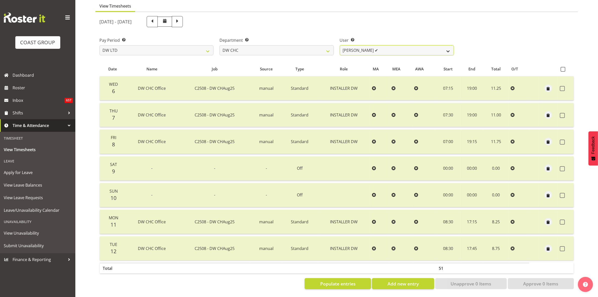
click at [449, 46] on select "[PERSON_NAME] Hills-[PERSON_NAME] ✔ [PERSON_NAME] ✔ [PERSON_NAME] ✔ [PERSON_NAM…" at bounding box center [397, 50] width 114 height 10
click at [340, 45] on select "[PERSON_NAME] Hills-[PERSON_NAME] ✔ [PERSON_NAME] ✔ [PERSON_NAME] ✔ [PERSON_NAM…" at bounding box center [397, 50] width 114 height 10
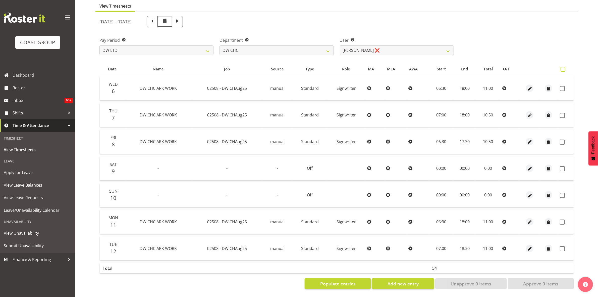
click at [565, 67] on span at bounding box center [563, 69] width 5 height 5
click at [564, 68] on input "checkbox" at bounding box center [562, 69] width 3 height 3
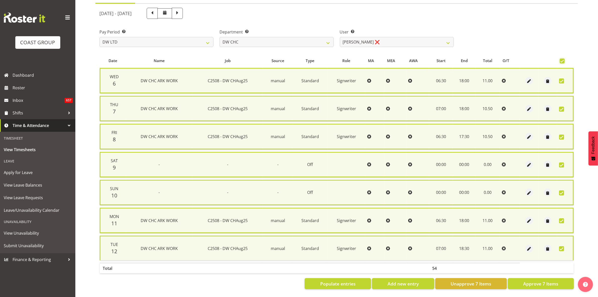
scroll to position [55, 0]
click at [545, 280] on span "Approve 7 Items" at bounding box center [541, 283] width 35 height 7
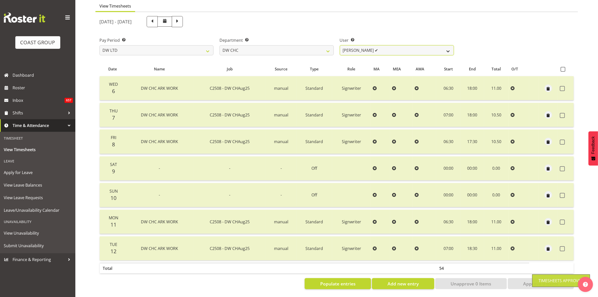
click at [447, 47] on select "[PERSON_NAME] Hills-[PERSON_NAME] ✔ [PERSON_NAME] ✔ [PERSON_NAME] ✔ [PERSON_NAM…" at bounding box center [397, 50] width 114 height 10
click at [340, 45] on select "[PERSON_NAME] Hills-[PERSON_NAME] ✔ [PERSON_NAME] ✔ [PERSON_NAME] ✔ [PERSON_NAM…" at bounding box center [397, 50] width 114 height 10
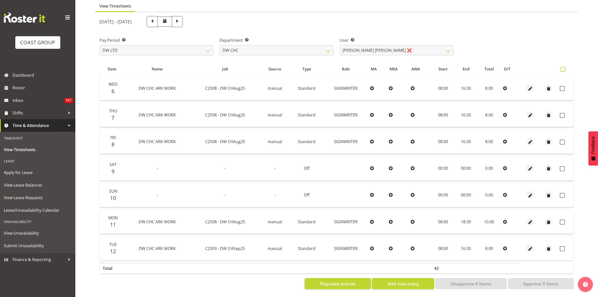
click at [563, 67] on span at bounding box center [563, 69] width 5 height 5
click at [563, 68] on input "checkbox" at bounding box center [562, 69] width 3 height 3
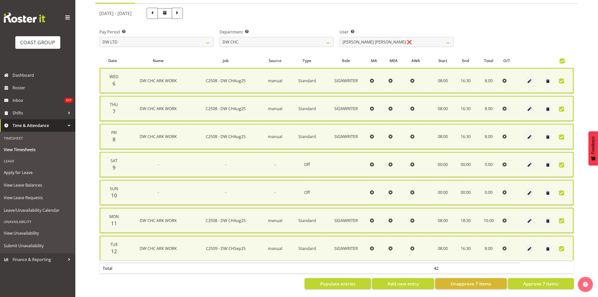
scroll to position [55, 0]
click at [543, 282] on span "Approve 7 Items" at bounding box center [541, 283] width 35 height 7
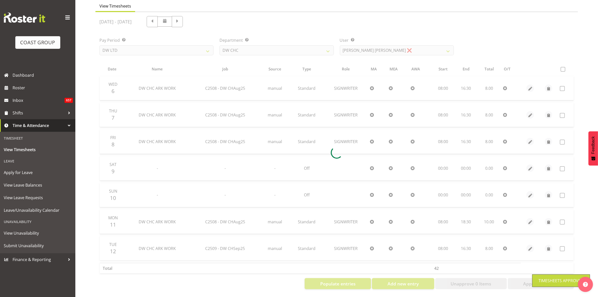
scroll to position [49, 0]
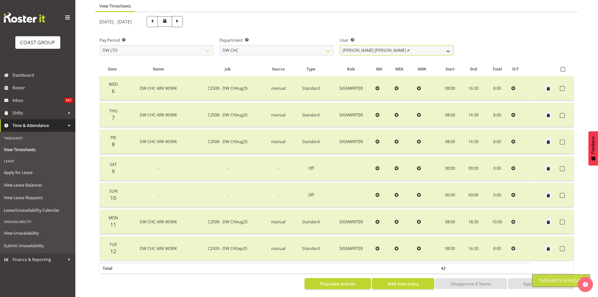
click at [447, 46] on select "[PERSON_NAME] Hills-[PERSON_NAME] ✔ [PERSON_NAME] ✔ [PERSON_NAME] ✔ [PERSON_NAM…" at bounding box center [397, 50] width 114 height 10
click at [340, 45] on select "[PERSON_NAME] Hills-[PERSON_NAME] ✔ [PERSON_NAME] ✔ [PERSON_NAME] ✔ [PERSON_NAM…" at bounding box center [397, 50] width 114 height 10
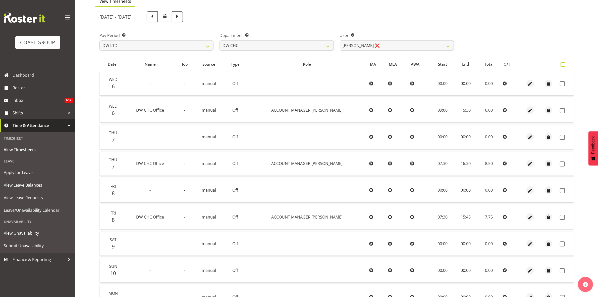
click at [562, 63] on span at bounding box center [563, 64] width 5 height 5
click at [562, 63] on input "checkbox" at bounding box center [562, 64] width 3 height 3
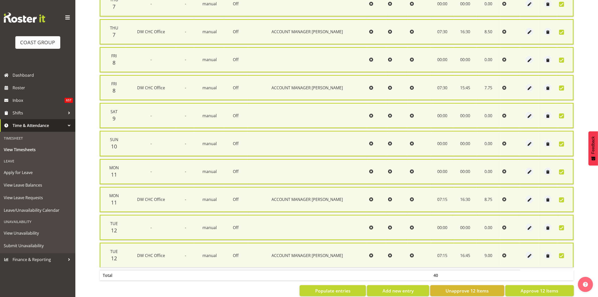
scroll to position [193, 0]
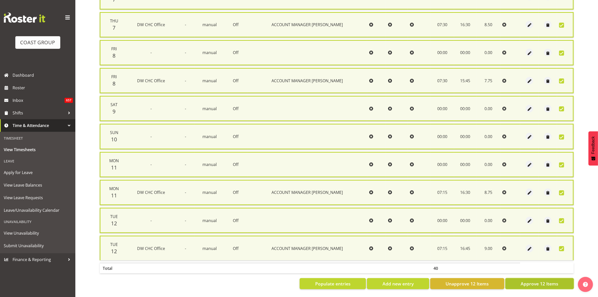
click at [531, 281] on span "Approve 12 Items" at bounding box center [540, 283] width 38 height 7
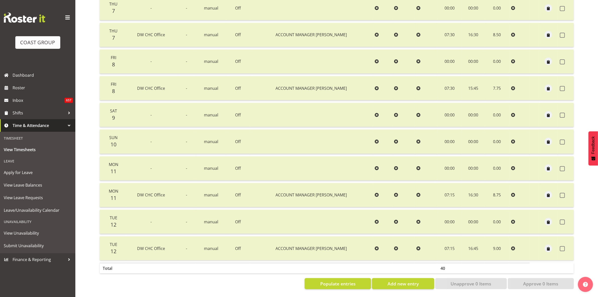
scroll to position [57, 0]
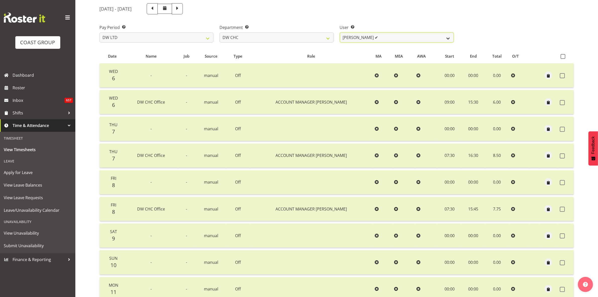
click at [448, 38] on select "[PERSON_NAME] Hills-[PERSON_NAME] ✔ [PERSON_NAME] ✔ [PERSON_NAME] ✔ [PERSON_NAM…" at bounding box center [397, 37] width 114 height 10
click at [340, 32] on select "[PERSON_NAME] Hills-[PERSON_NAME] ✔ [PERSON_NAME] ✔ [PERSON_NAME] ✔ [PERSON_NAM…" at bounding box center [397, 37] width 114 height 10
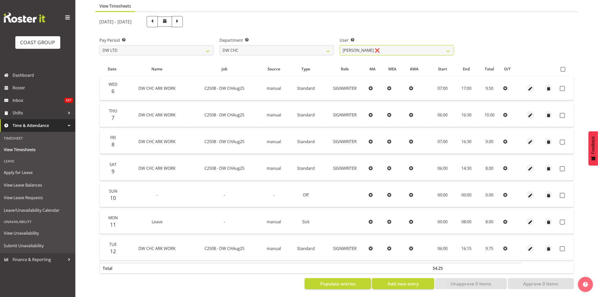
scroll to position [49, 0]
click at [563, 67] on span at bounding box center [563, 69] width 5 height 5
click at [563, 68] on input "checkbox" at bounding box center [562, 69] width 3 height 3
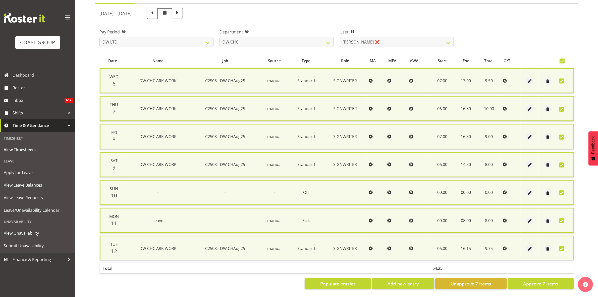
scroll to position [55, 0]
click at [536, 280] on span "Approve 7 Items" at bounding box center [541, 283] width 35 height 7
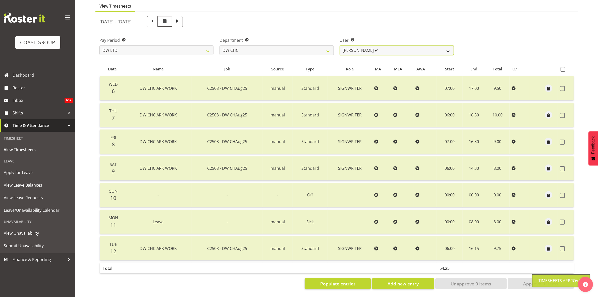
click at [448, 47] on select "[PERSON_NAME] Hills-[PERSON_NAME] ✔ [PERSON_NAME] ✔ [PERSON_NAME] ✔ [PERSON_NAM…" at bounding box center [397, 50] width 114 height 10
click at [340, 45] on select "[PERSON_NAME] Hills-[PERSON_NAME] ✔ [PERSON_NAME] ✔ [PERSON_NAME] ✔ [PERSON_NAM…" at bounding box center [397, 50] width 114 height 10
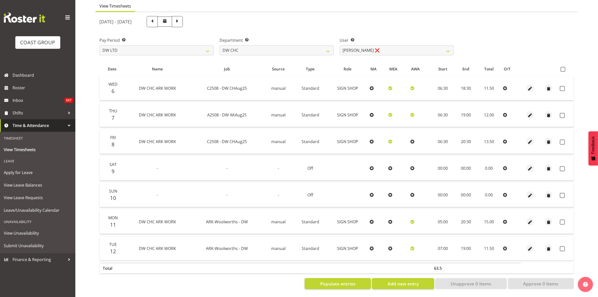
click at [390, 86] on icon at bounding box center [391, 88] width 4 height 4
click at [530, 86] on span "button" at bounding box center [531, 89] width 6 height 6
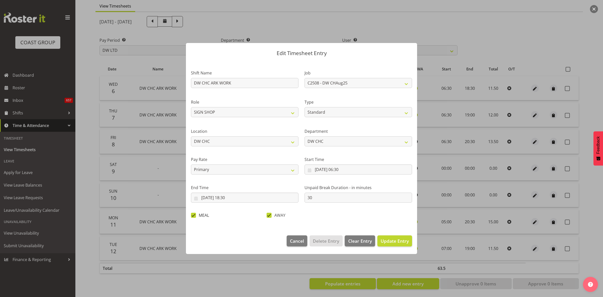
click at [194, 215] on span at bounding box center [193, 215] width 5 height 5
click at [194, 215] on input "MEAL" at bounding box center [192, 214] width 3 height 3
click at [390, 242] on span "Update Entry" at bounding box center [395, 241] width 28 height 6
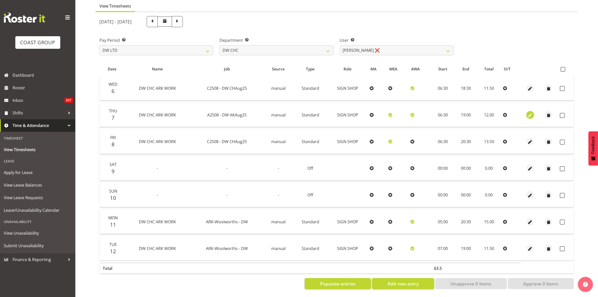
click at [530, 112] on span "button" at bounding box center [531, 115] width 6 height 6
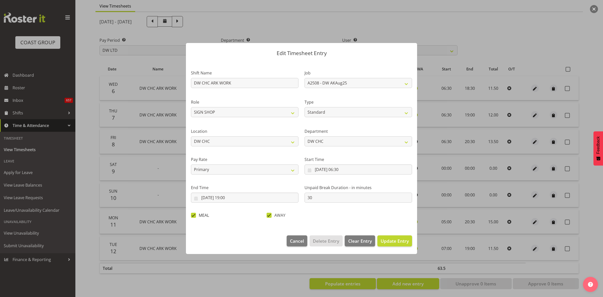
click at [193, 214] on span at bounding box center [193, 215] width 5 height 5
click at [193, 214] on input "MEAL" at bounding box center [192, 214] width 3 height 3
click at [392, 240] on span "Update Entry" at bounding box center [395, 241] width 28 height 6
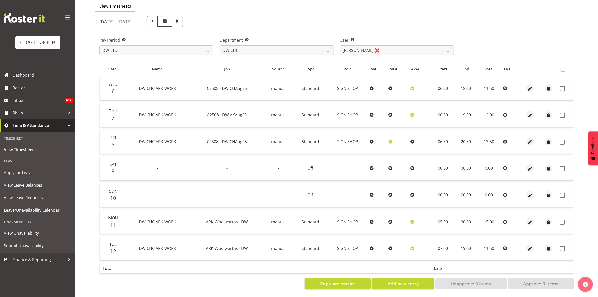
click at [565, 67] on span at bounding box center [563, 69] width 5 height 5
click at [564, 68] on input "checkbox" at bounding box center [562, 69] width 3 height 3
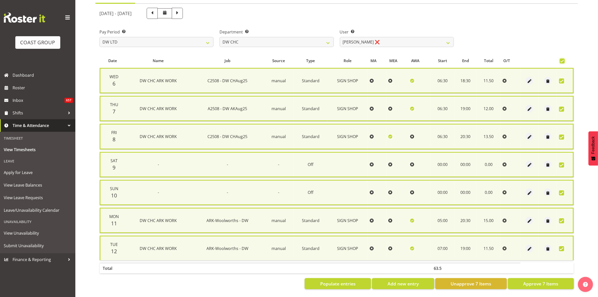
scroll to position [55, 0]
click at [542, 280] on span "Approve 7 Items" at bounding box center [541, 283] width 35 height 7
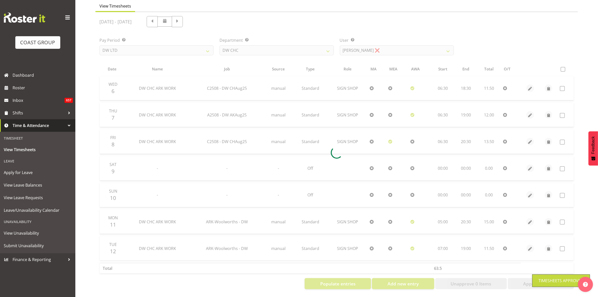
scroll to position [49, 0]
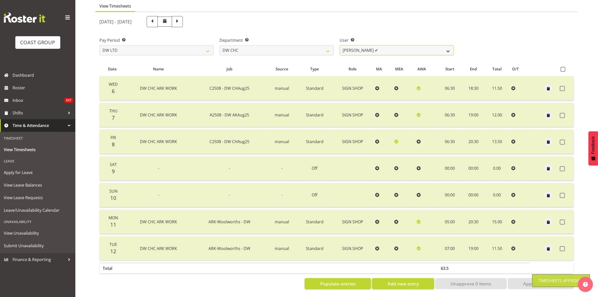
click at [451, 47] on select "[PERSON_NAME] Hills-[PERSON_NAME] ✔ [PERSON_NAME] ✔ [PERSON_NAME] ✔ [PERSON_NAM…" at bounding box center [397, 50] width 114 height 10
click at [329, 45] on select "[PERSON_NAME] [PERSON_NAME] ACCOUNTS/OFFICE DW CHC DW CHC DESIGN DW CHC PRODUCT…" at bounding box center [277, 50] width 114 height 10
click at [220, 45] on select "[PERSON_NAME] [PERSON_NAME] ACCOUNTS/OFFICE DW CHC DW CHC DESIGN DW CHC PRODUCT…" at bounding box center [277, 50] width 114 height 10
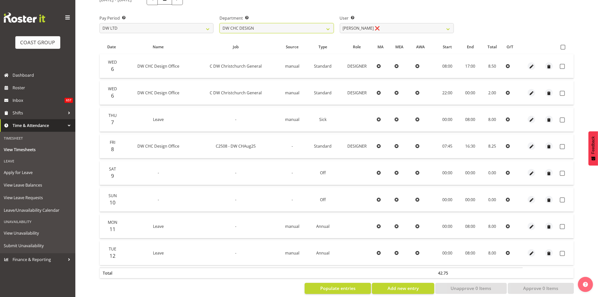
scroll to position [75, 0]
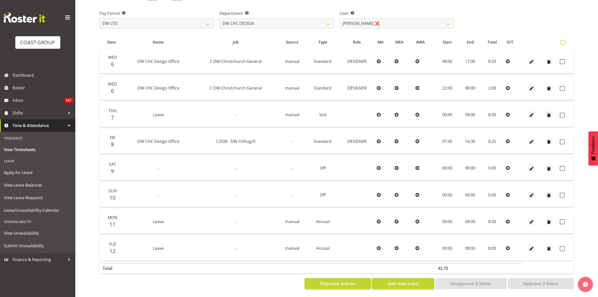
click at [564, 40] on span at bounding box center [563, 42] width 5 height 5
click at [564, 41] on input "checkbox" at bounding box center [562, 42] width 3 height 3
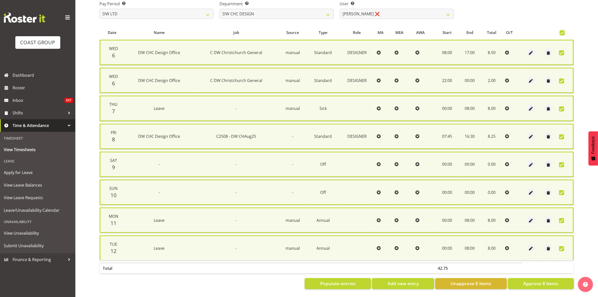
scroll to position [82, 0]
click at [539, 280] on span "Approve 8 Items" at bounding box center [541, 283] width 35 height 7
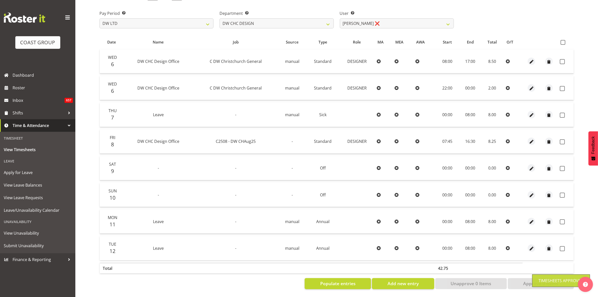
scroll to position [75, 0]
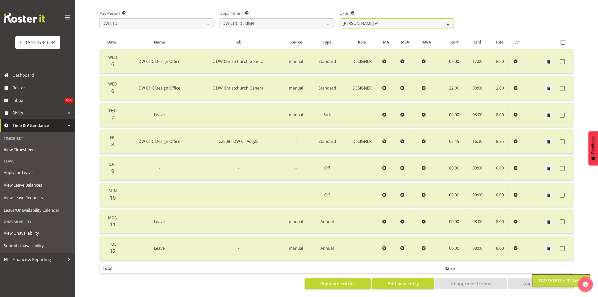
click at [450, 19] on select "[PERSON_NAME] ✔ [PERSON_NAME] ❌ [PERSON_NAME] ❌" at bounding box center [397, 23] width 114 height 10
click at [340, 18] on select "[PERSON_NAME] ✔ [PERSON_NAME] ❌ [PERSON_NAME] ❌" at bounding box center [397, 23] width 114 height 10
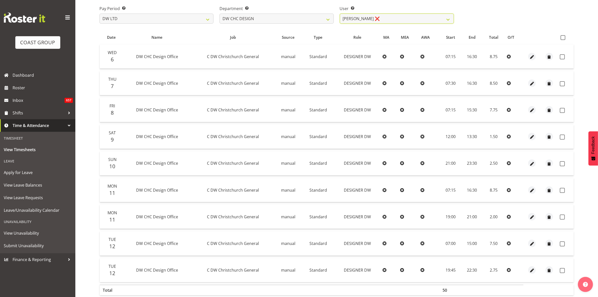
scroll to position [39, 0]
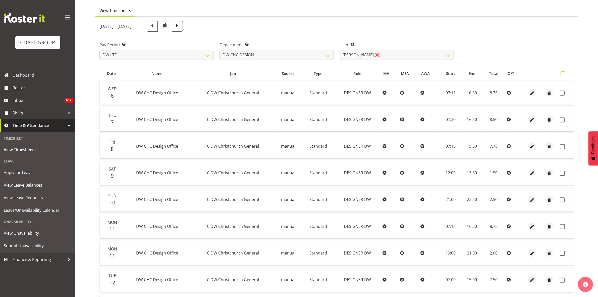
click at [565, 74] on span at bounding box center [563, 73] width 5 height 5
click at [564, 74] on input "checkbox" at bounding box center [562, 73] width 3 height 3
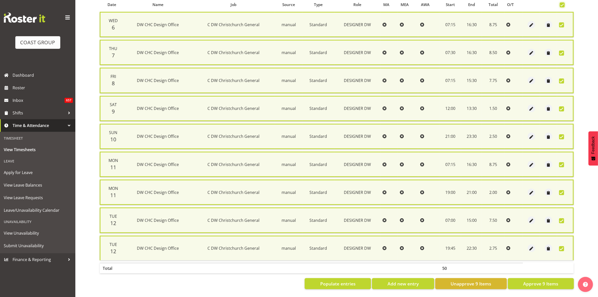
scroll to position [110, 0]
click at [543, 280] on span "Approve 9 Items" at bounding box center [541, 283] width 35 height 7
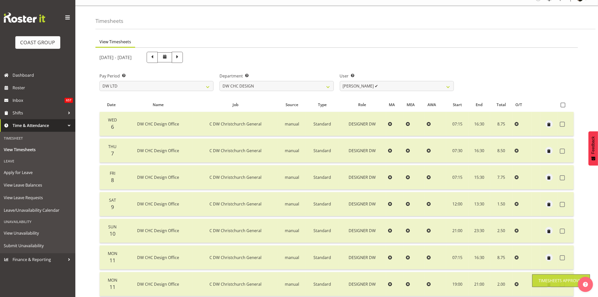
scroll to position [8, 0]
click at [448, 86] on select "[PERSON_NAME] ✔ [PERSON_NAME] ✔ [PERSON_NAME] ❌" at bounding box center [397, 86] width 114 height 10
click at [340, 81] on select "[PERSON_NAME] ✔ [PERSON_NAME] ✔ [PERSON_NAME] ❌" at bounding box center [397, 86] width 114 height 10
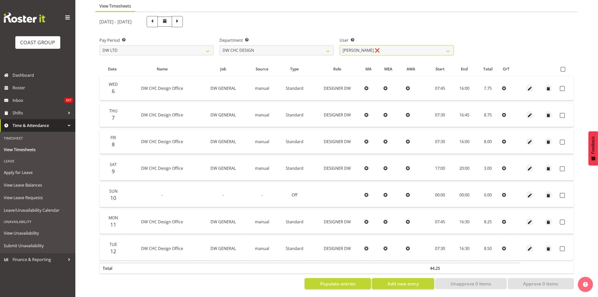
scroll to position [49, 0]
click at [563, 67] on span at bounding box center [563, 69] width 5 height 5
click at [563, 68] on input "checkbox" at bounding box center [562, 69] width 3 height 3
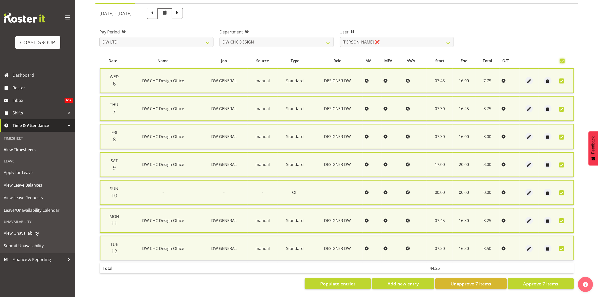
scroll to position [55, 0]
click at [545, 280] on span "Approve 7 Items" at bounding box center [541, 283] width 35 height 7
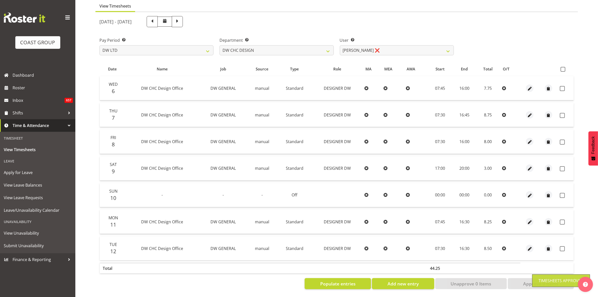
scroll to position [49, 0]
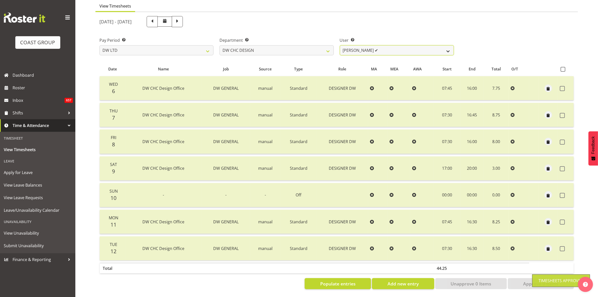
click at [446, 45] on select "[PERSON_NAME] ✔ [PERSON_NAME] ✔ [PERSON_NAME] ✔" at bounding box center [397, 50] width 114 height 10
click at [326, 45] on select "[PERSON_NAME] [PERSON_NAME] ACCOUNTS/OFFICE DW CHC DW CHC DESIGN DW CHC PRODUCT…" at bounding box center [277, 50] width 114 height 10
click at [220, 45] on select "[PERSON_NAME] [PERSON_NAME] ACCOUNTS/OFFICE DW CHC DW CHC DESIGN DW CHC PRODUCT…" at bounding box center [277, 50] width 114 height 10
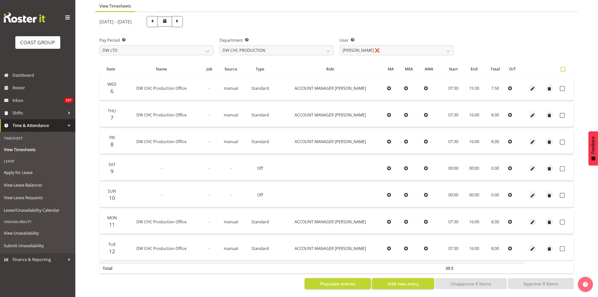
click at [563, 67] on span at bounding box center [563, 69] width 5 height 5
click at [563, 68] on input "checkbox" at bounding box center [562, 69] width 3 height 3
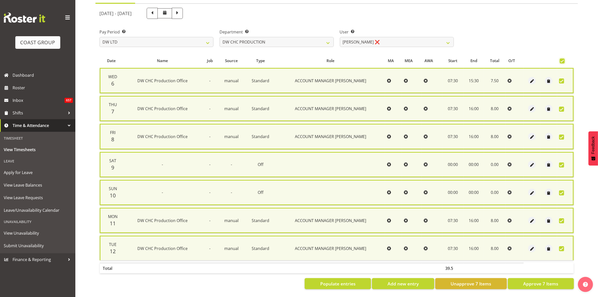
scroll to position [55, 0]
click at [547, 280] on span "Approve 7 Items" at bounding box center [541, 283] width 35 height 7
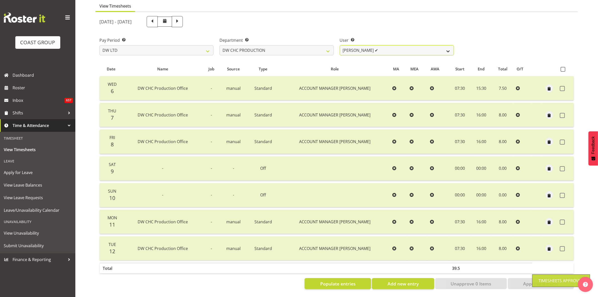
click at [446, 47] on select "[PERSON_NAME] ✔" at bounding box center [397, 50] width 114 height 10
click at [328, 45] on select "[PERSON_NAME] [PERSON_NAME] ACCOUNTS/OFFICE DW CHC DW CHC DESIGN DW CHC PRODUCT…" at bounding box center [277, 50] width 114 height 10
click at [220, 45] on select "[PERSON_NAME] [PERSON_NAME] ACCOUNTS/OFFICE DW CHC DW CHC DESIGN DW CHC PRODUCT…" at bounding box center [277, 50] width 114 height 10
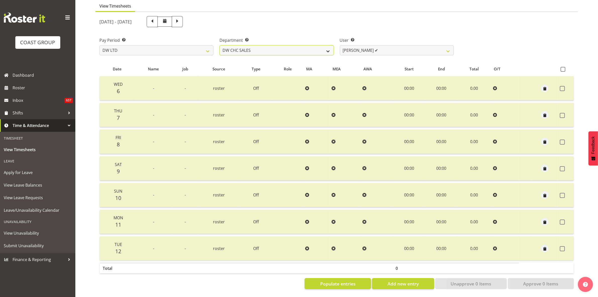
click at [326, 46] on select "[PERSON_NAME] [PERSON_NAME] ACCOUNTS/OFFICE DW CHC DW CHC DESIGN DW CHC PRODUCT…" at bounding box center [277, 50] width 114 height 10
click at [220, 45] on select "[PERSON_NAME] [PERSON_NAME] ACCOUNTS/OFFICE DW CHC DW CHC DESIGN DW CHC PRODUCT…" at bounding box center [277, 50] width 114 height 10
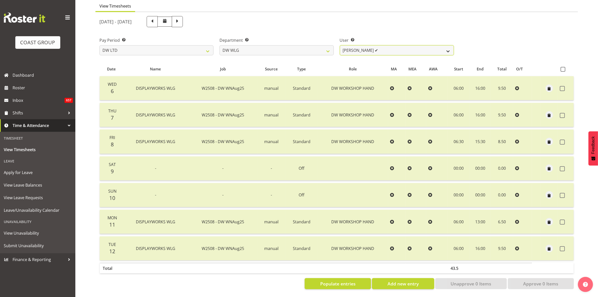
click at [448, 47] on select "[PERSON_NAME] ✔ [PERSON_NAME] ✔ [PERSON_NAME] ✔ [PERSON_NAME] ✔ [PERSON_NAME] ✔…" at bounding box center [397, 50] width 114 height 10
click at [329, 46] on select "[PERSON_NAME] [PERSON_NAME] ACCOUNTS/OFFICE DW CHC DW CHC DESIGN DW CHC PRODUCT…" at bounding box center [277, 50] width 114 height 10
click at [220, 45] on select "[PERSON_NAME] [PERSON_NAME] ACCOUNTS/OFFICE DW CHC DW CHC DESIGN DW CHC PRODUCT…" at bounding box center [277, 50] width 114 height 10
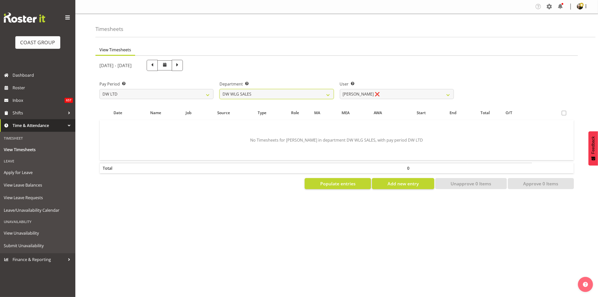
scroll to position [0, 0]
click at [448, 94] on select "[PERSON_NAME] ❌" at bounding box center [397, 94] width 114 height 10
click at [330, 183] on span "Populate entries" at bounding box center [337, 183] width 35 height 7
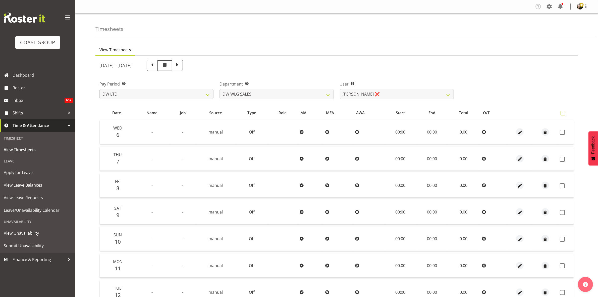
click at [565, 112] on span at bounding box center [563, 113] width 5 height 5
click at [564, 112] on input "checkbox" at bounding box center [562, 112] width 3 height 3
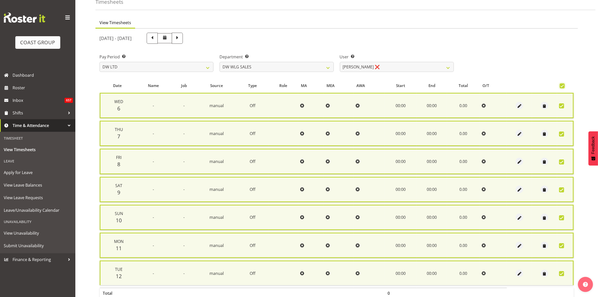
scroll to position [55, 0]
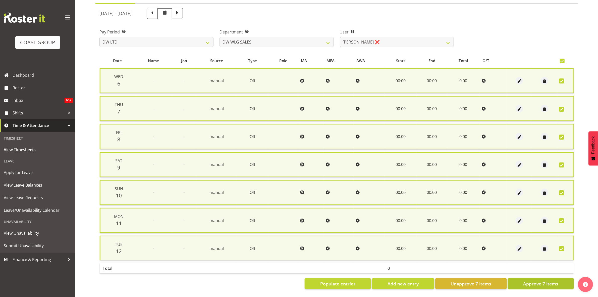
click at [547, 281] on span "Approve 7 Items" at bounding box center [541, 283] width 35 height 7
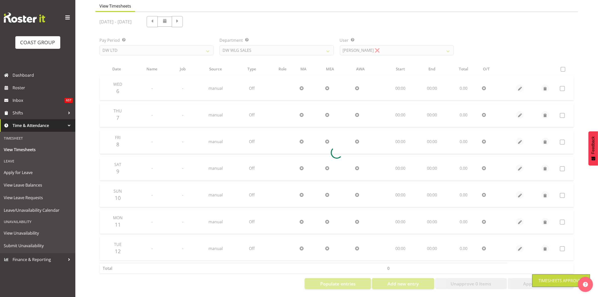
scroll to position [49, 0]
